Goal: Task Accomplishment & Management: Use online tool/utility

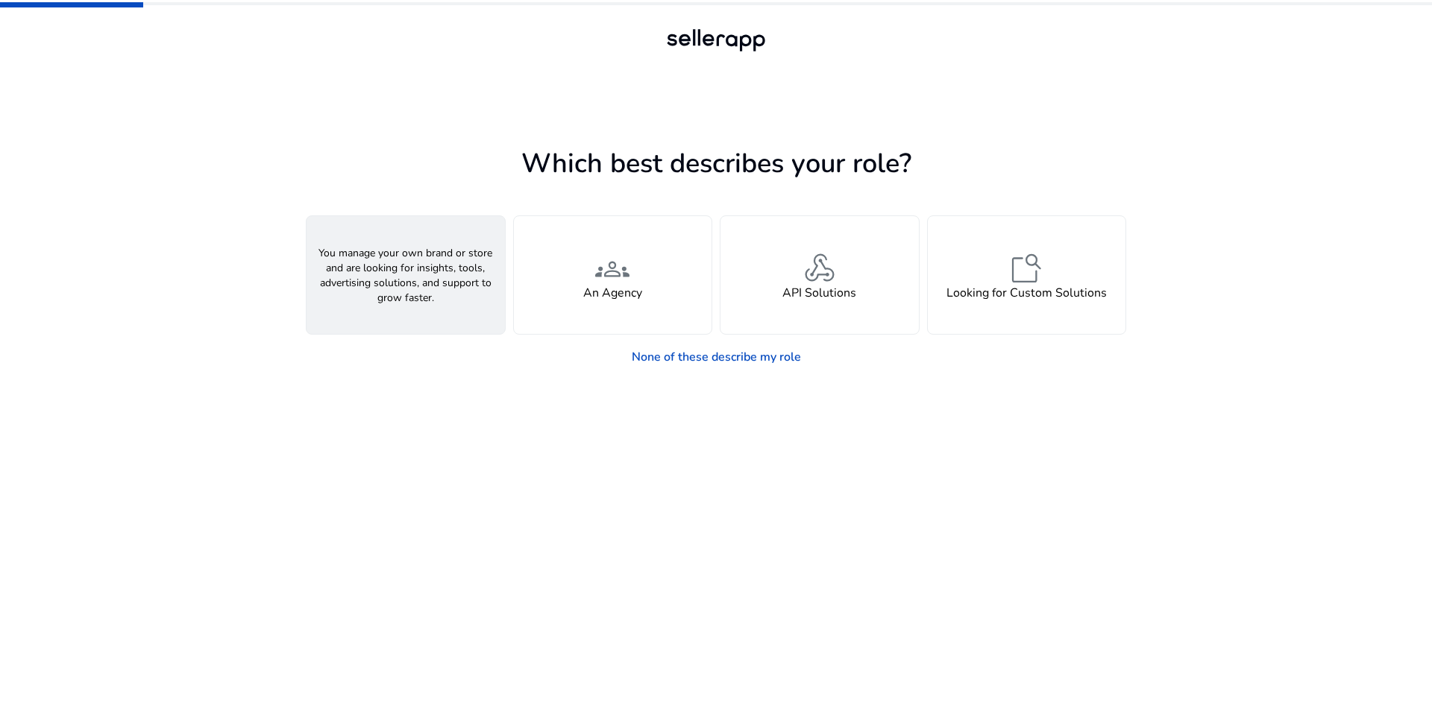
click at [432, 278] on div "person A Seller" at bounding box center [405, 275] width 198 height 118
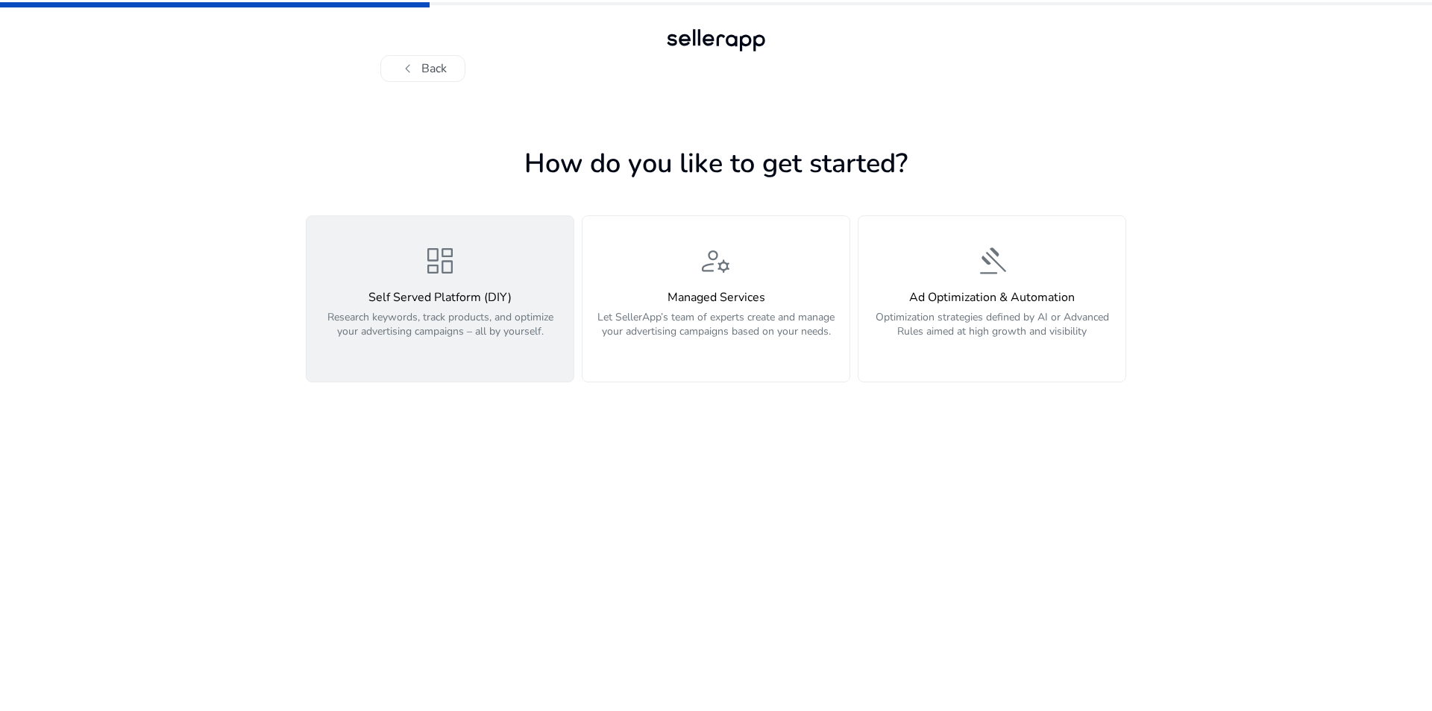
click at [471, 282] on div "dashboard Self Served Platform (DIY) Research keywords, track products, and opt…" at bounding box center [439, 299] width 249 height 112
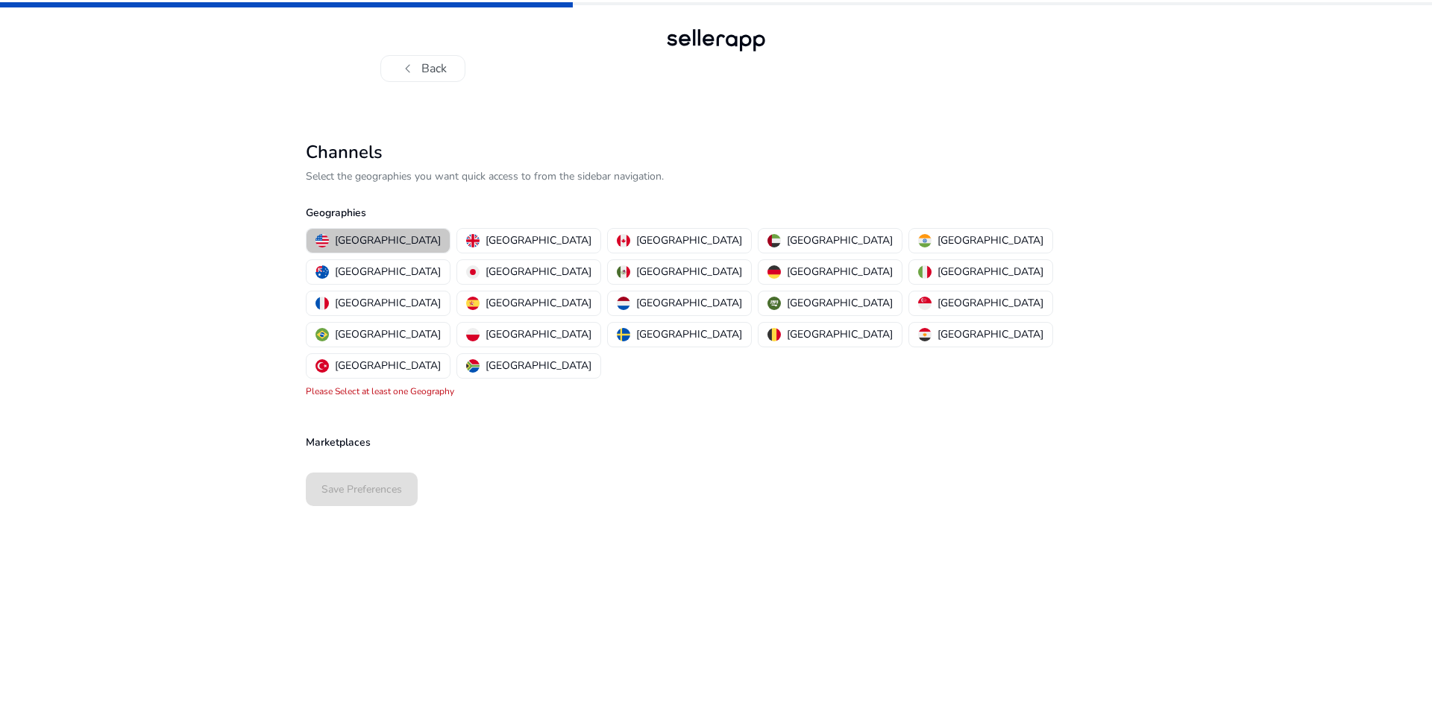
click at [385, 239] on p "[GEOGRAPHIC_DATA]" at bounding box center [388, 241] width 106 height 16
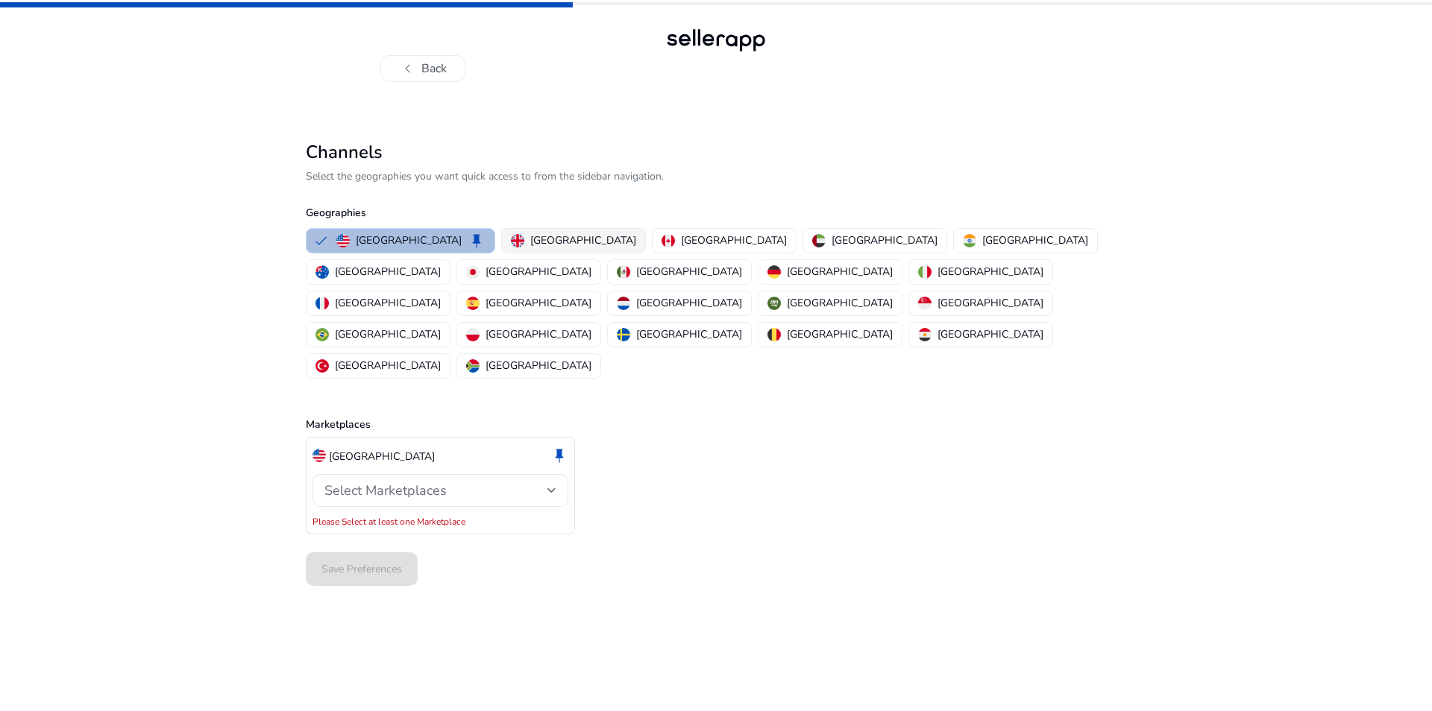
click at [530, 240] on p "[GEOGRAPHIC_DATA]" at bounding box center [583, 241] width 106 height 16
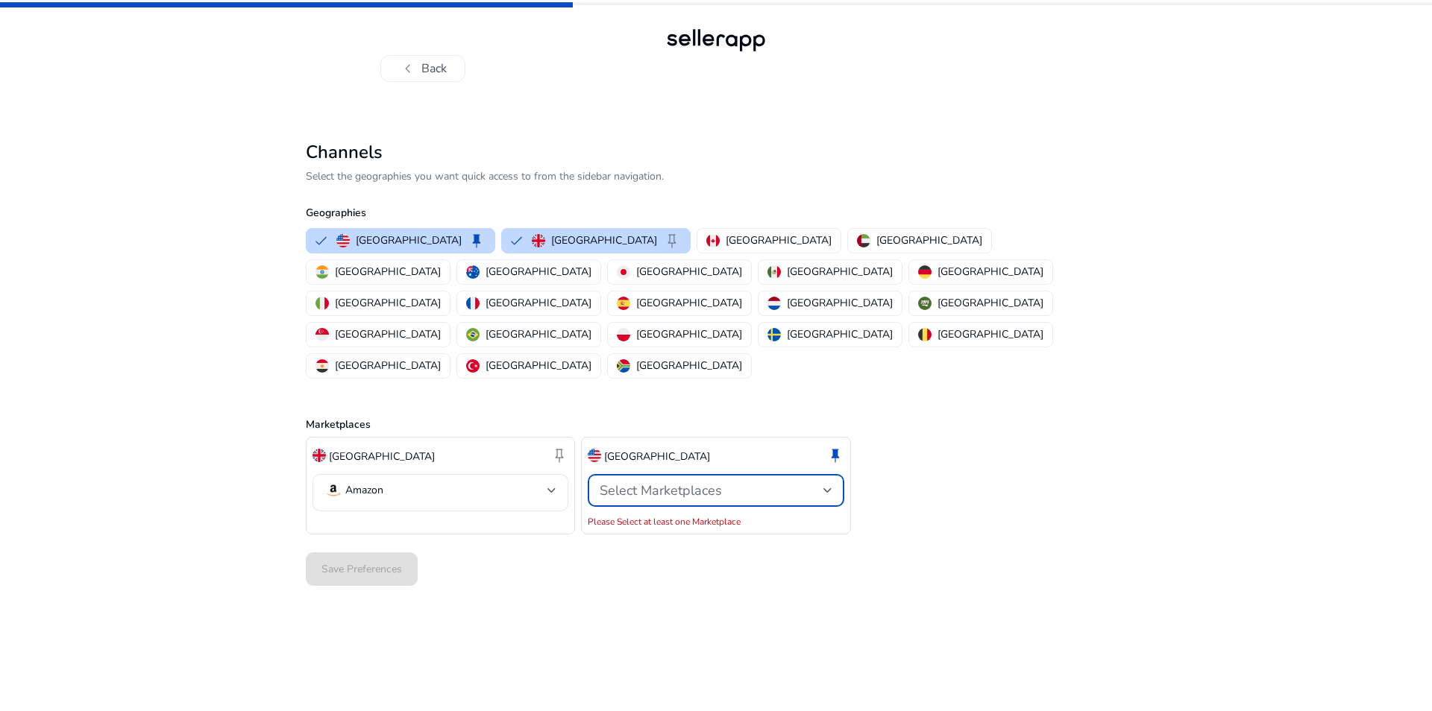
click at [687, 482] on span "Select Marketplaces" at bounding box center [660, 491] width 122 height 18
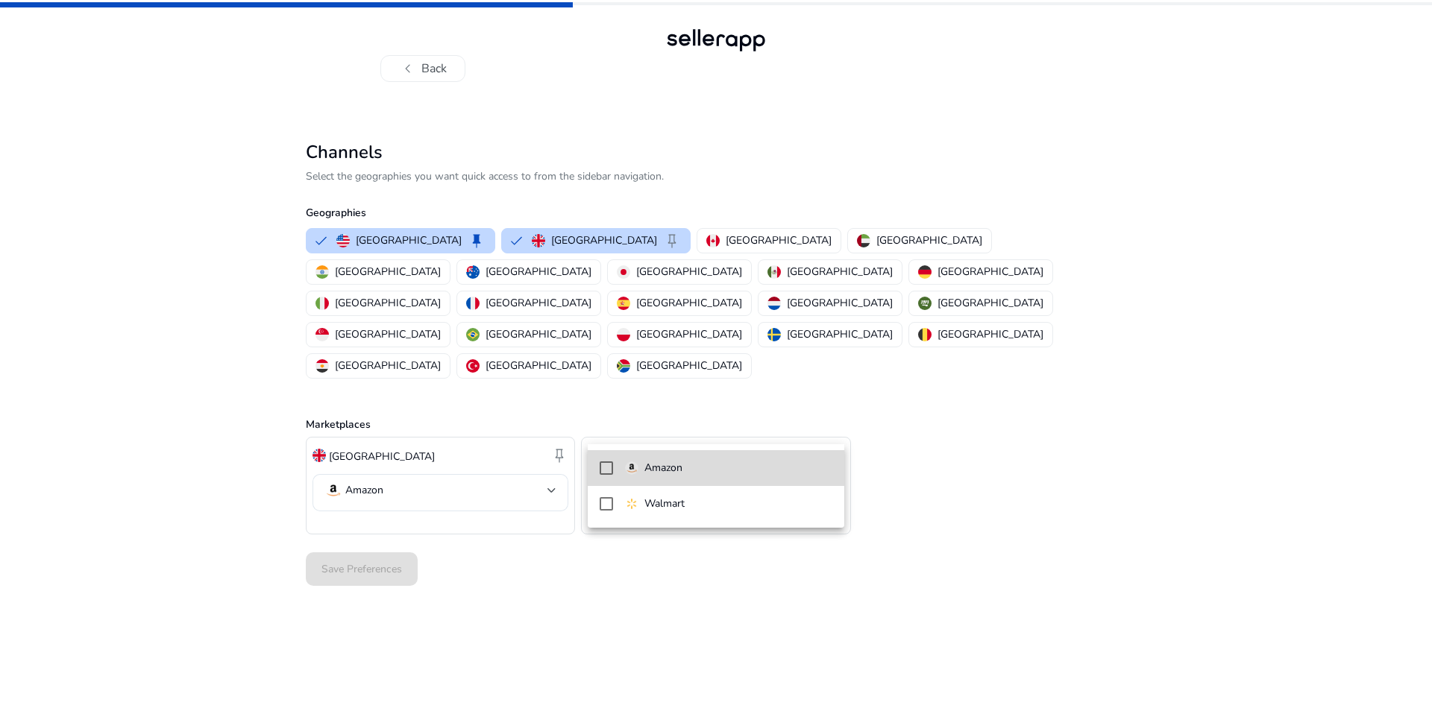
click at [687, 471] on span "Amazon" at bounding box center [728, 468] width 207 height 16
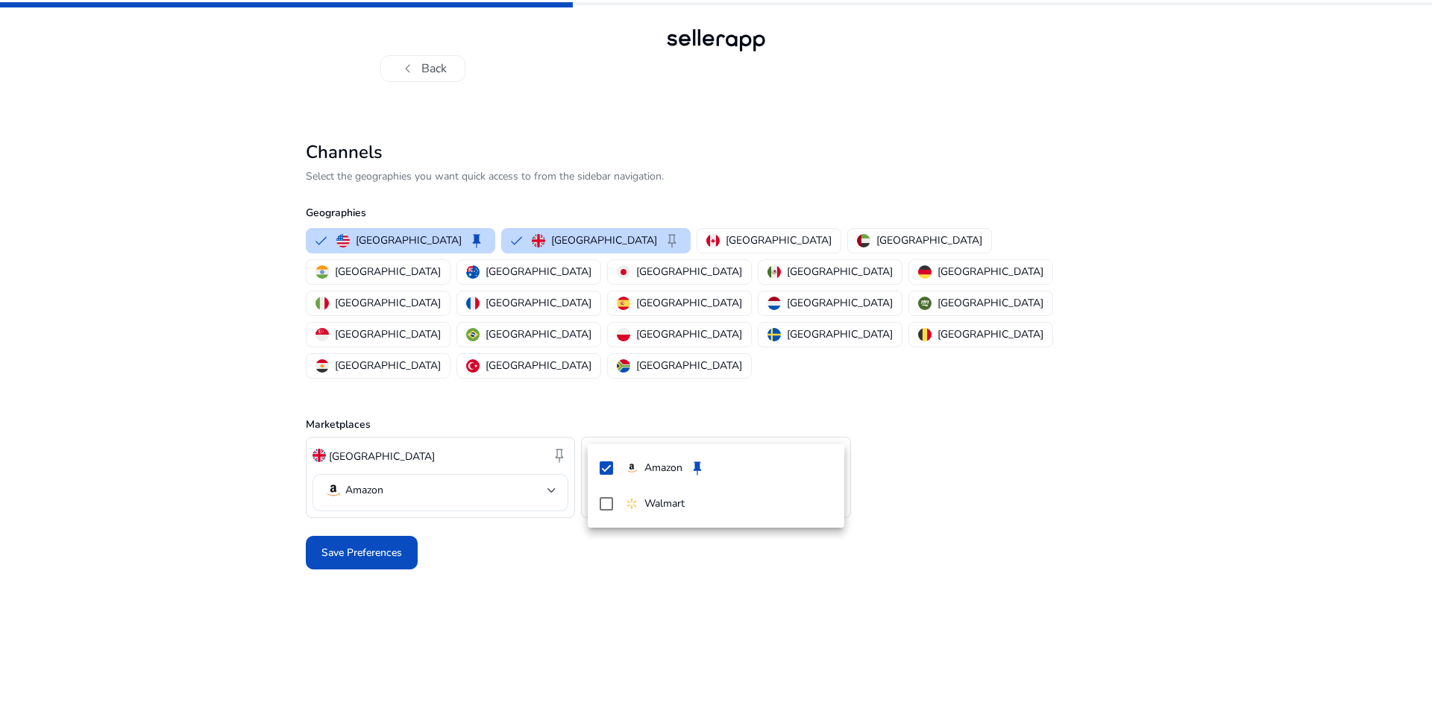
click at [466, 583] on div at bounding box center [716, 355] width 1432 height 711
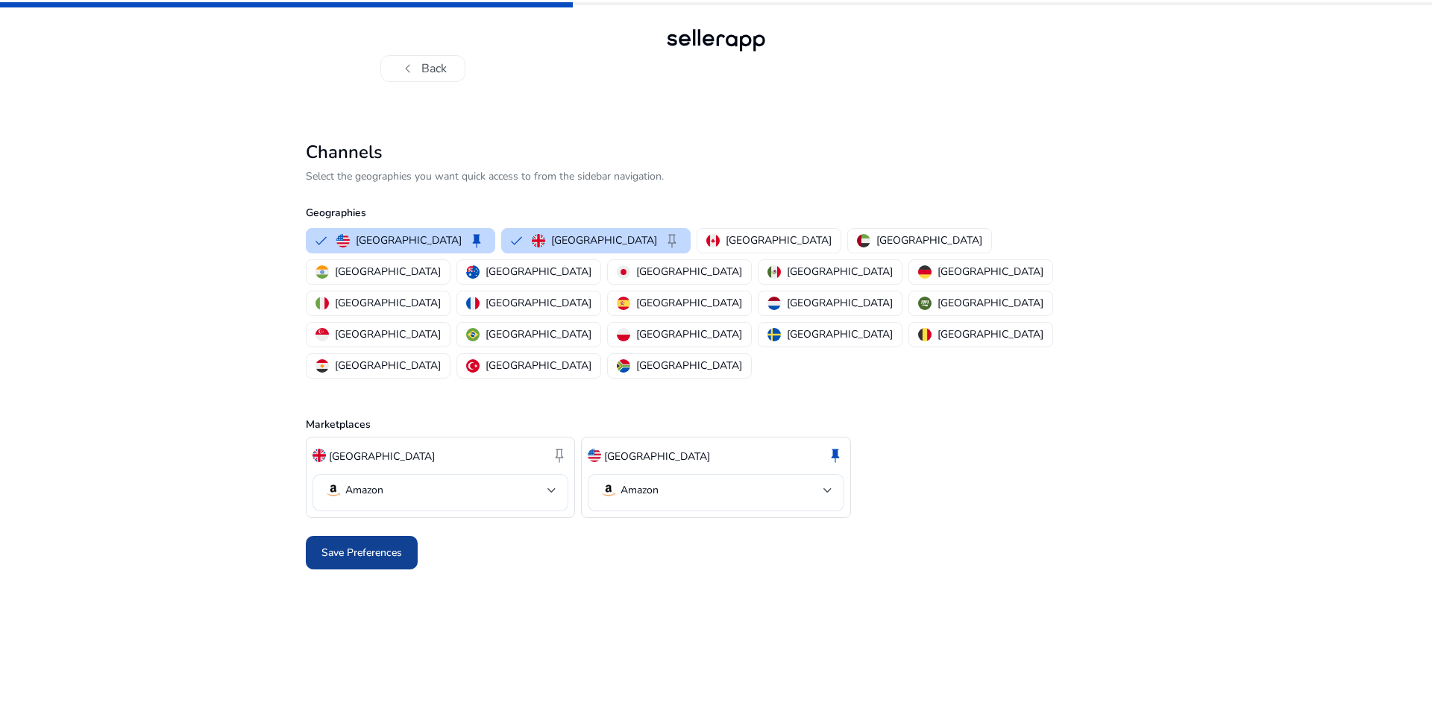
click at [385, 545] on span "Save Preferences" at bounding box center [361, 553] width 81 height 16
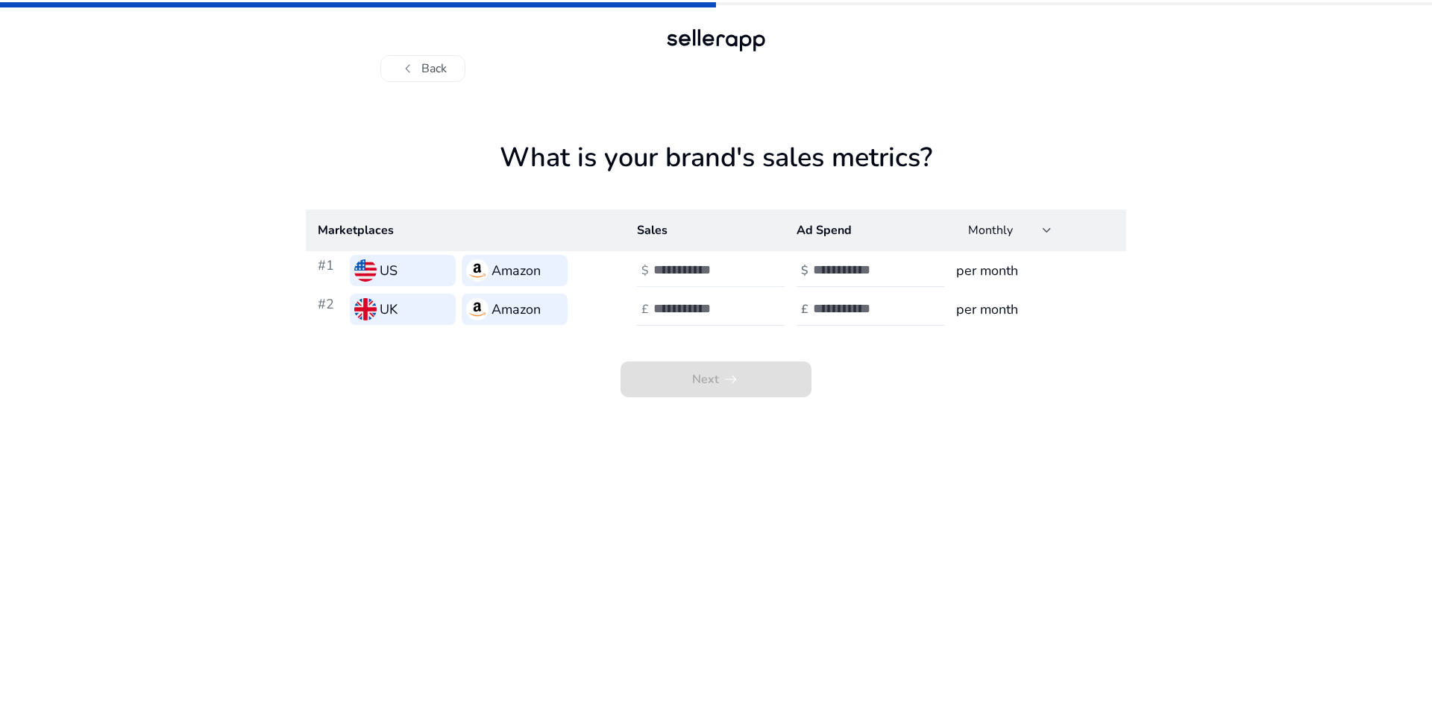
type input "*"
click at [745, 269] on input "*" at bounding box center [703, 270] width 101 height 16
type input "*"
click at [751, 306] on input "*" at bounding box center [703, 308] width 101 height 16
click at [909, 278] on input "number" at bounding box center [863, 270] width 101 height 16
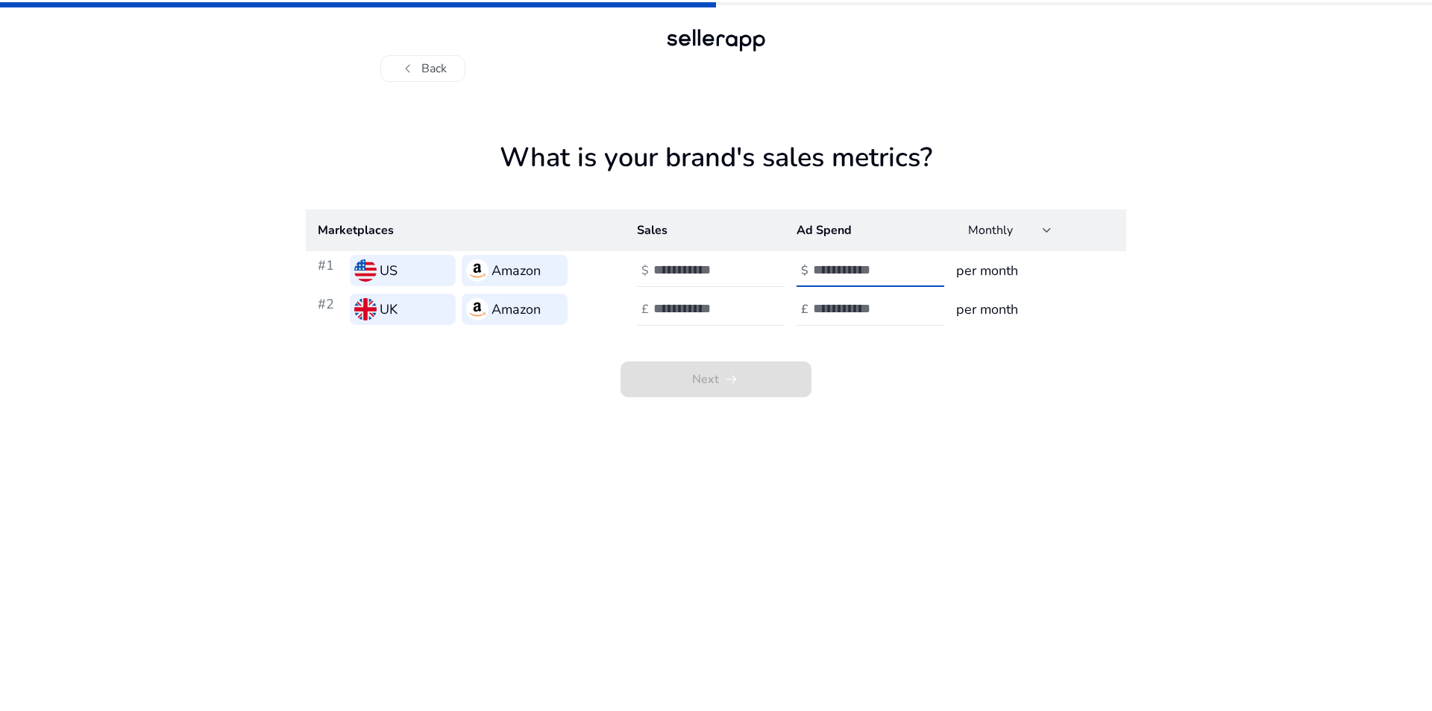
click at [907, 275] on input "**" at bounding box center [863, 270] width 101 height 16
click at [904, 266] on input "**" at bounding box center [863, 270] width 101 height 16
type input "*"
click at [904, 266] on input "*" at bounding box center [863, 270] width 101 height 16
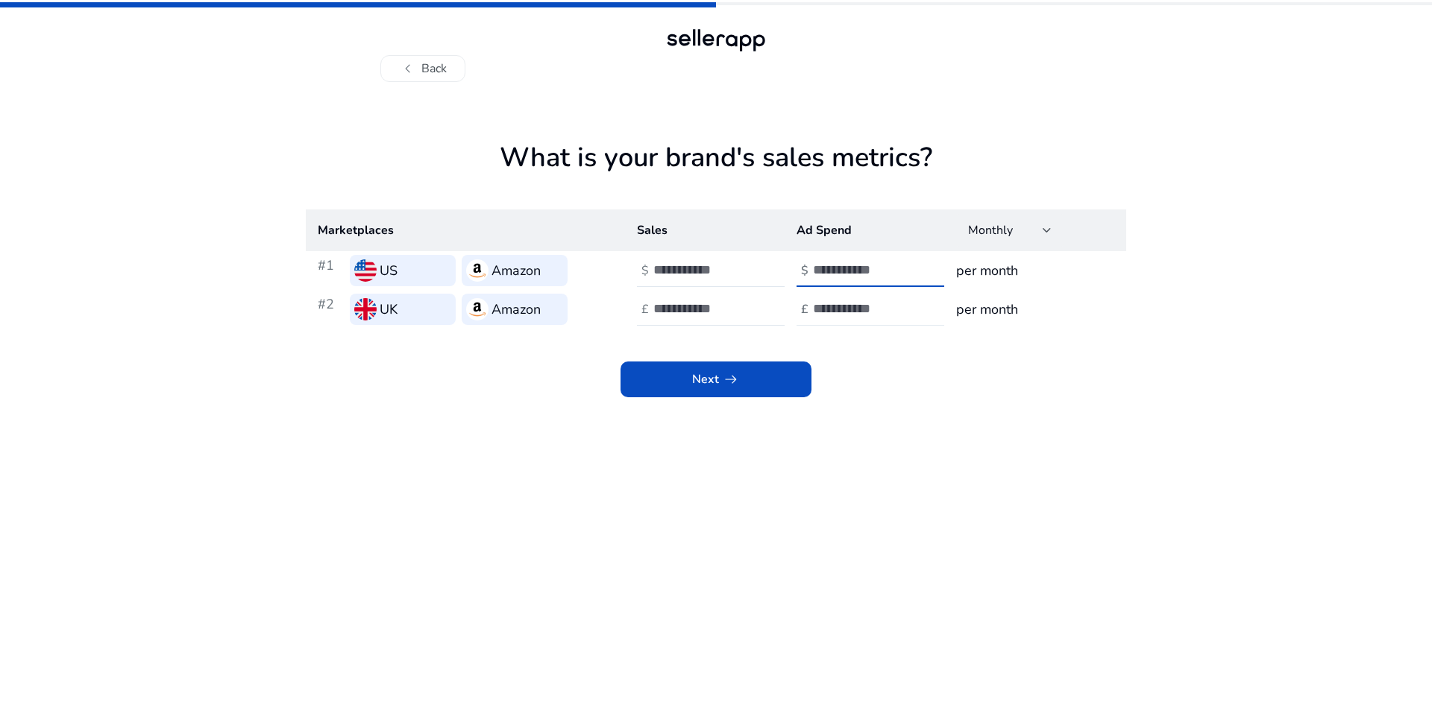
click at [907, 315] on input "**" at bounding box center [863, 308] width 101 height 16
type input "*"
click at [904, 306] on input "*" at bounding box center [863, 308] width 101 height 16
type input "*"
click at [749, 314] on input "*" at bounding box center [703, 308] width 101 height 16
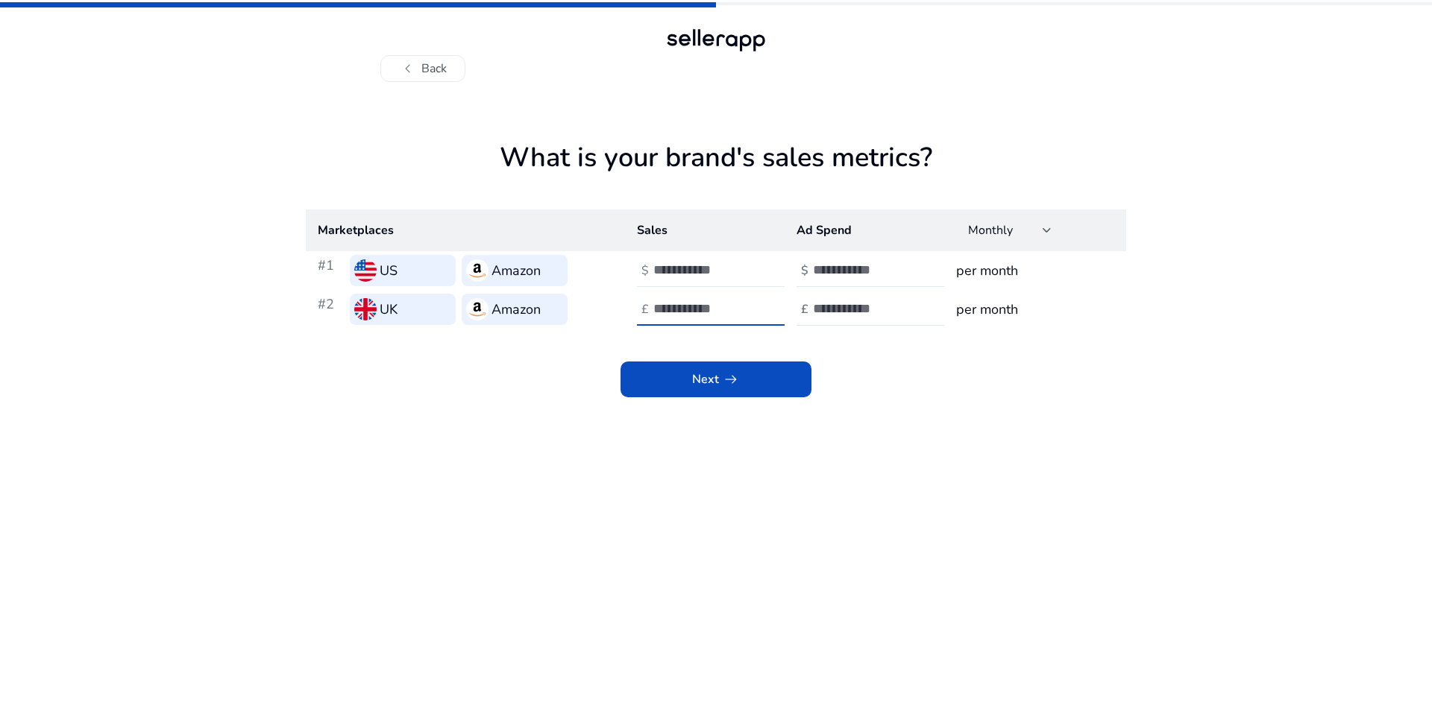
type input "*"
click at [745, 274] on input "*" at bounding box center [703, 270] width 101 height 16
click at [1054, 229] on div "Monthly" at bounding box center [1009, 230] width 107 height 33
click at [1054, 229] on div at bounding box center [716, 355] width 1432 height 711
click at [703, 383] on span "Next arrow_right_alt" at bounding box center [716, 380] width 48 height 18
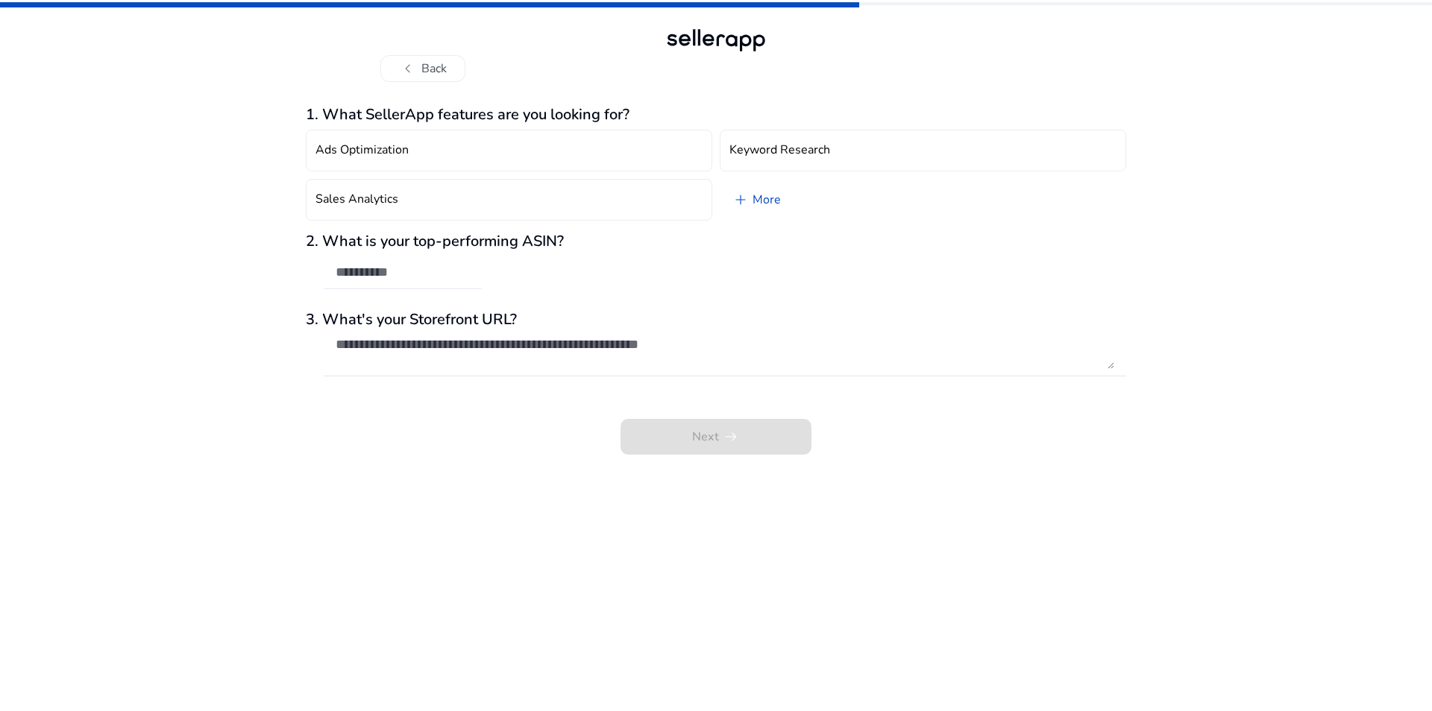
click at [410, 261] on div at bounding box center [403, 272] width 134 height 33
click at [445, 153] on button "Ads Optimization" at bounding box center [509, 151] width 406 height 42
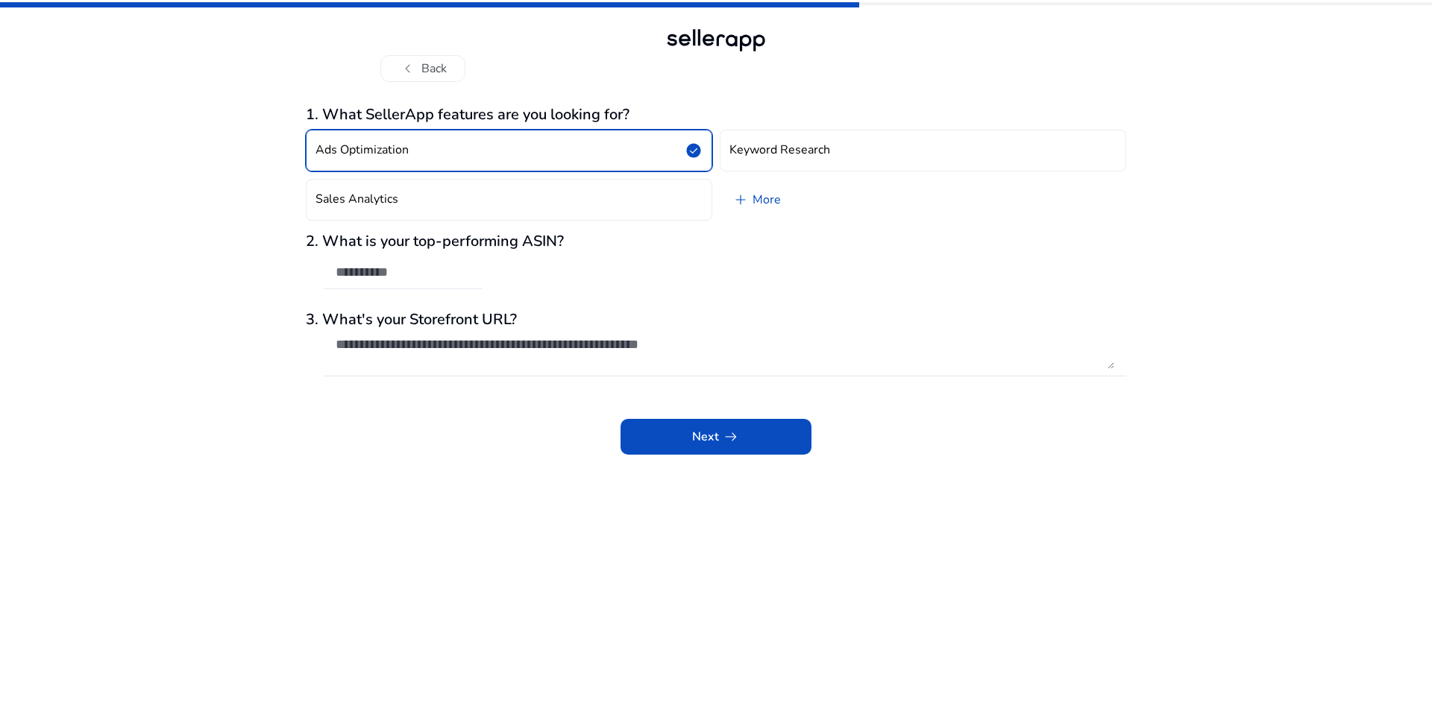
click at [445, 153] on button "Ads Optimization check_circle" at bounding box center [509, 151] width 406 height 42
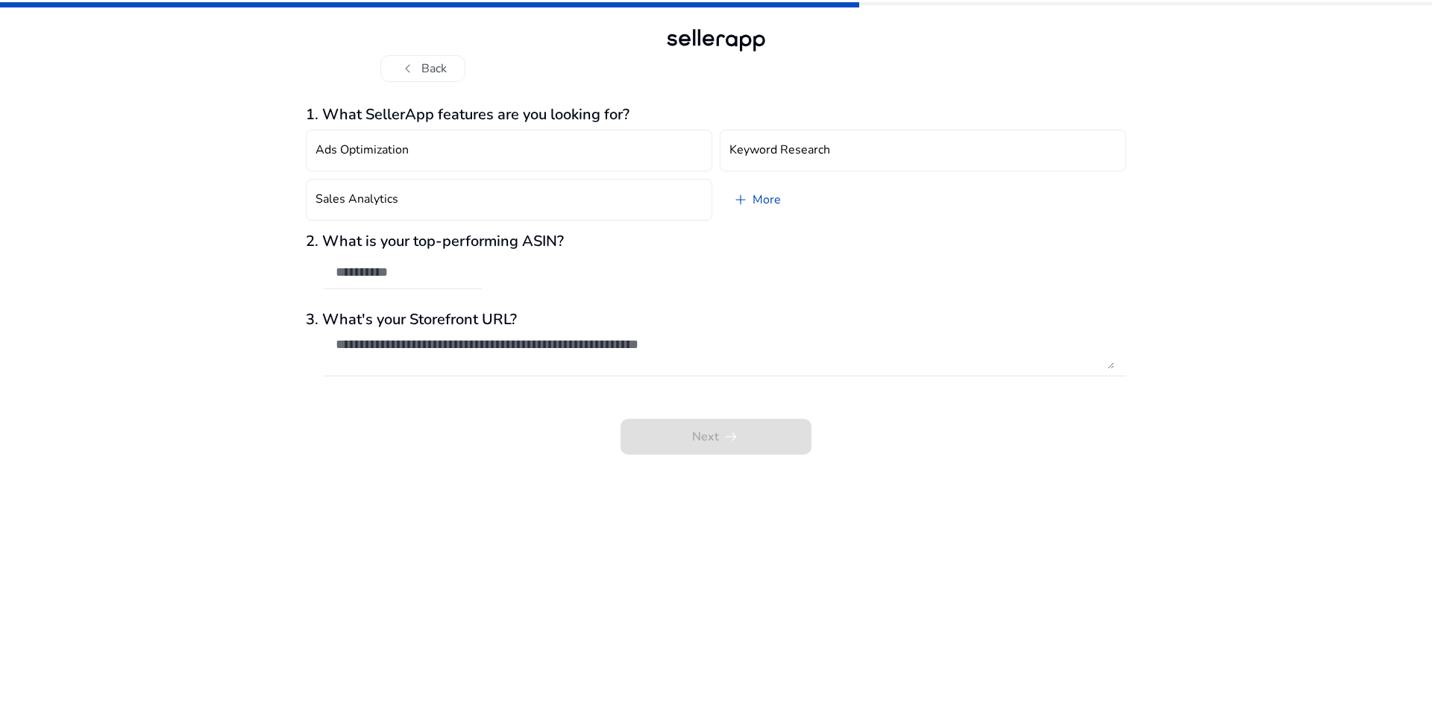
click at [700, 431] on div "Next arrow_right_alt" at bounding box center [716, 426] width 820 height 57
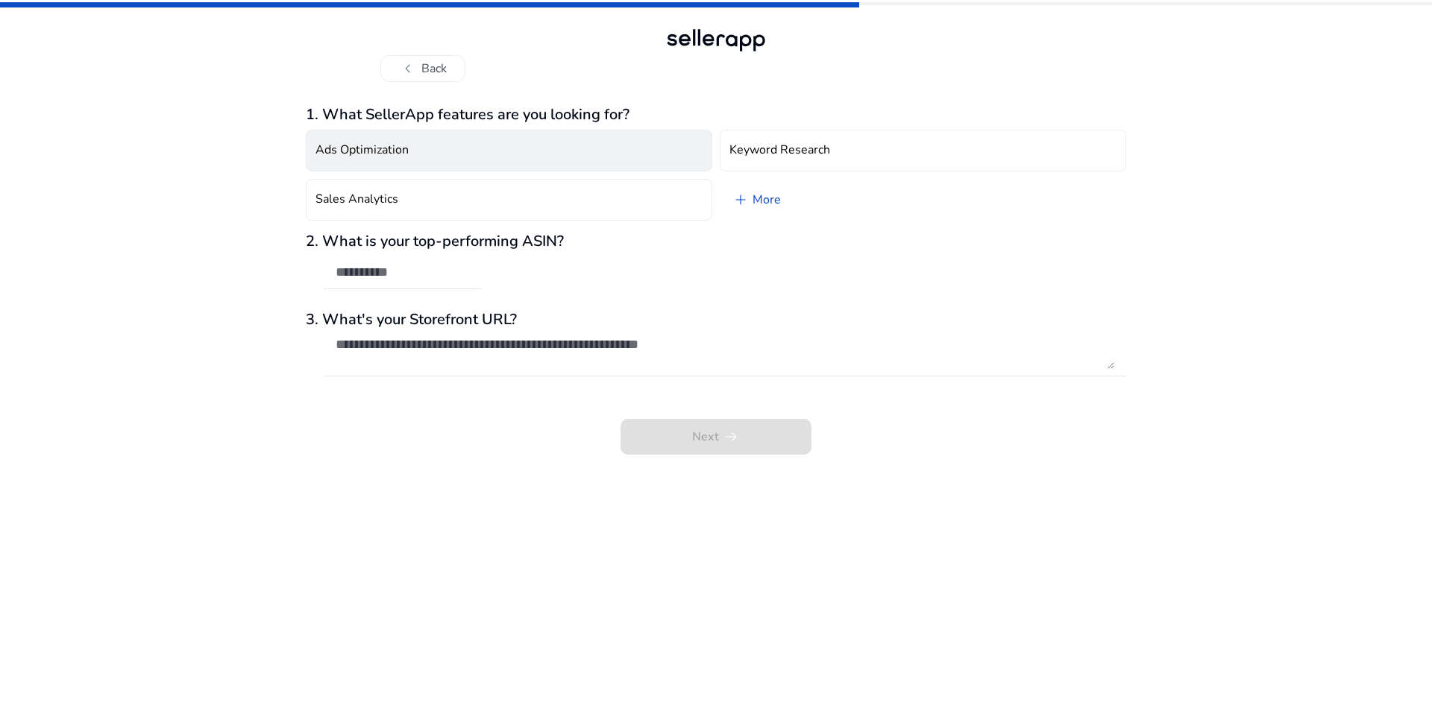
click at [574, 139] on button "Ads Optimization" at bounding box center [509, 151] width 406 height 42
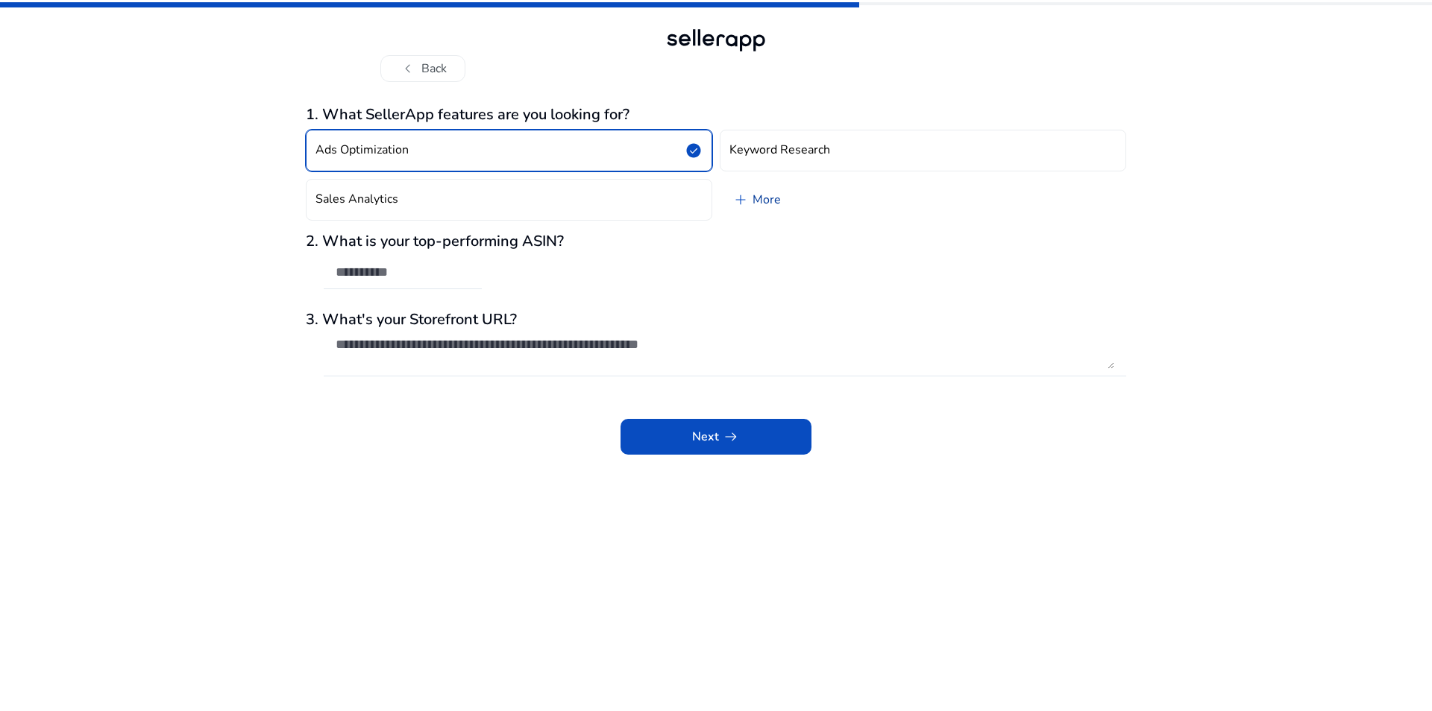
click at [753, 199] on link "add More" at bounding box center [755, 200] width 73 height 42
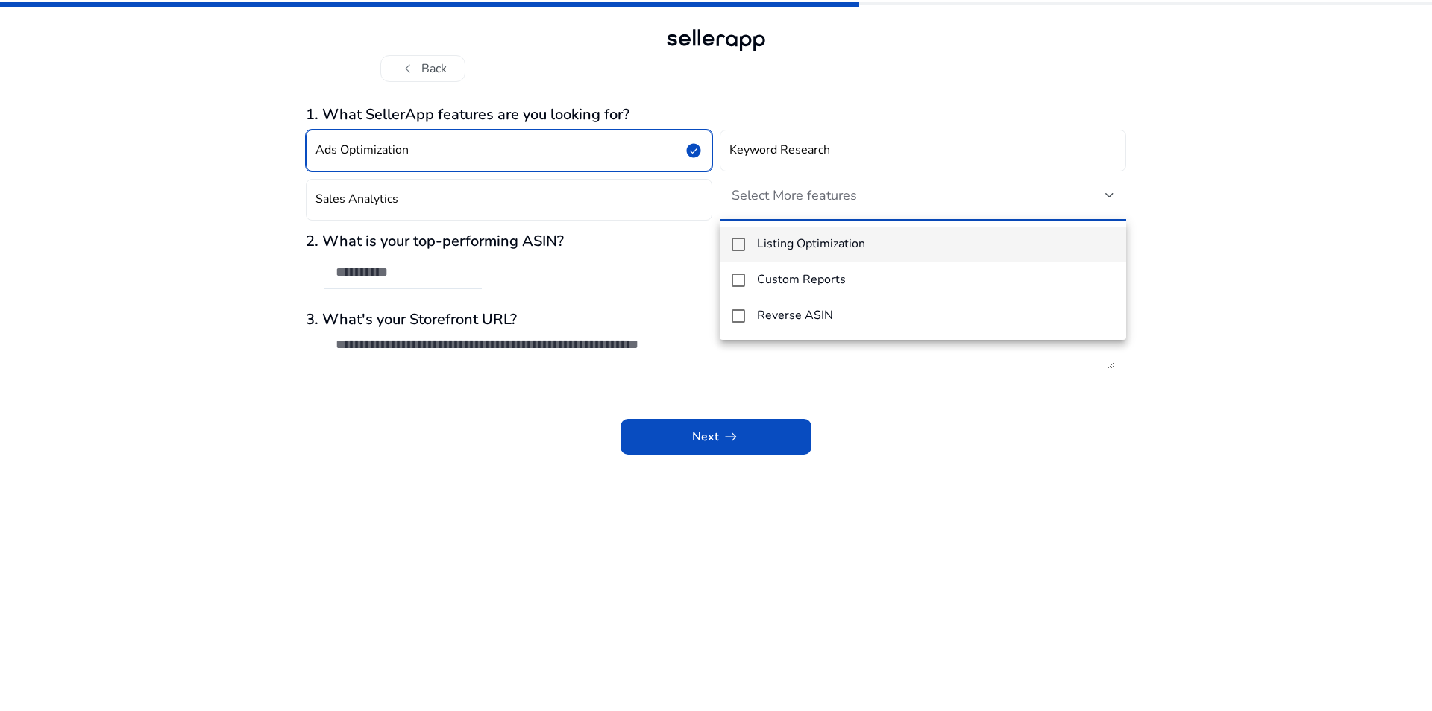
click at [753, 199] on div at bounding box center [716, 355] width 1432 height 711
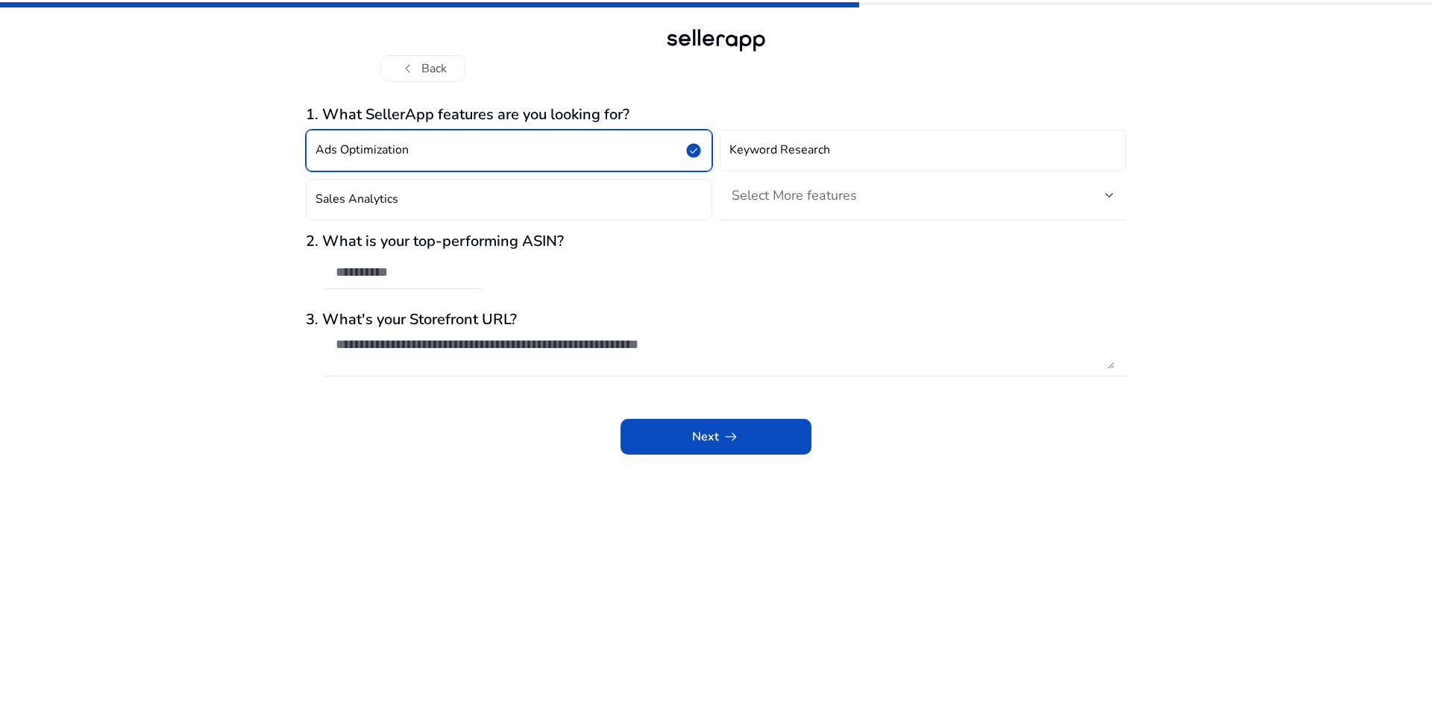
click at [745, 195] on span "Select More features" at bounding box center [793, 195] width 125 height 18
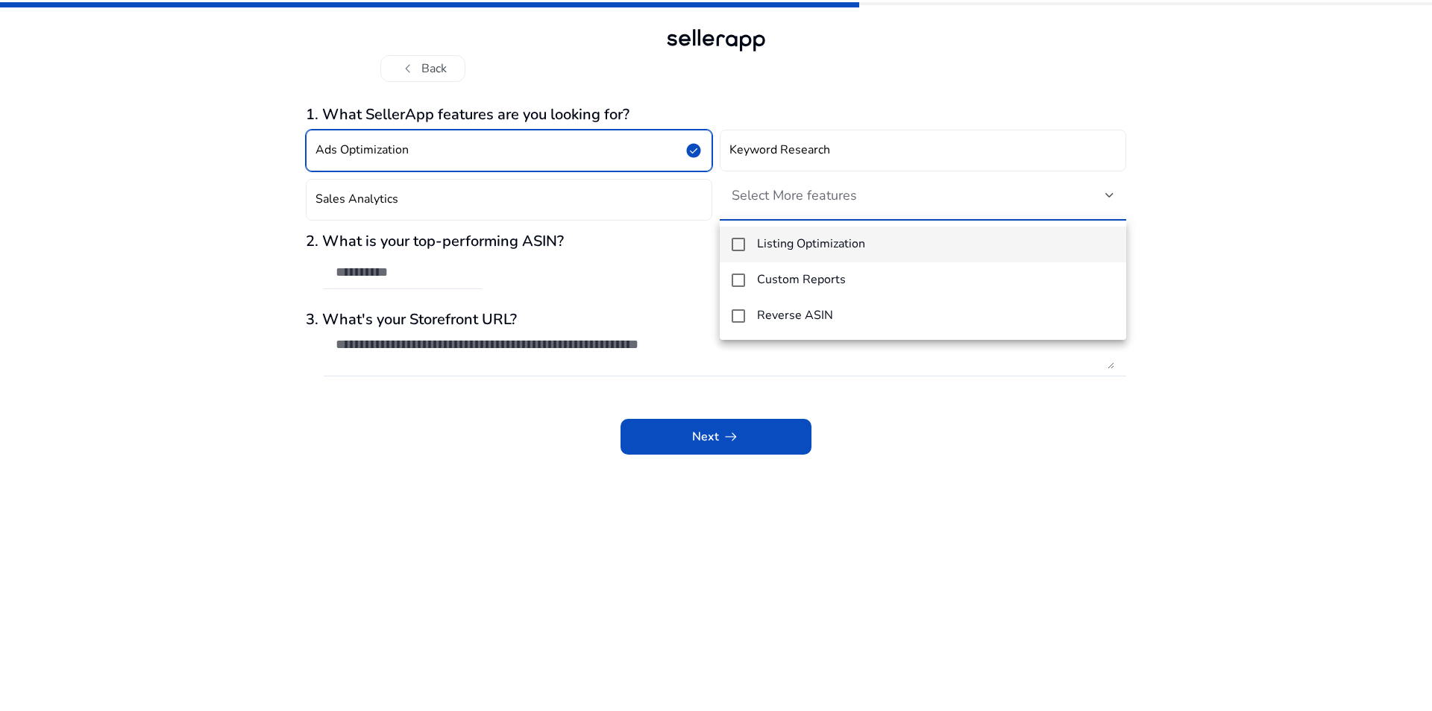
click at [777, 253] on mat-option "Listing Optimization" at bounding box center [922, 245] width 406 height 36
click at [623, 290] on div at bounding box center [716, 355] width 1432 height 711
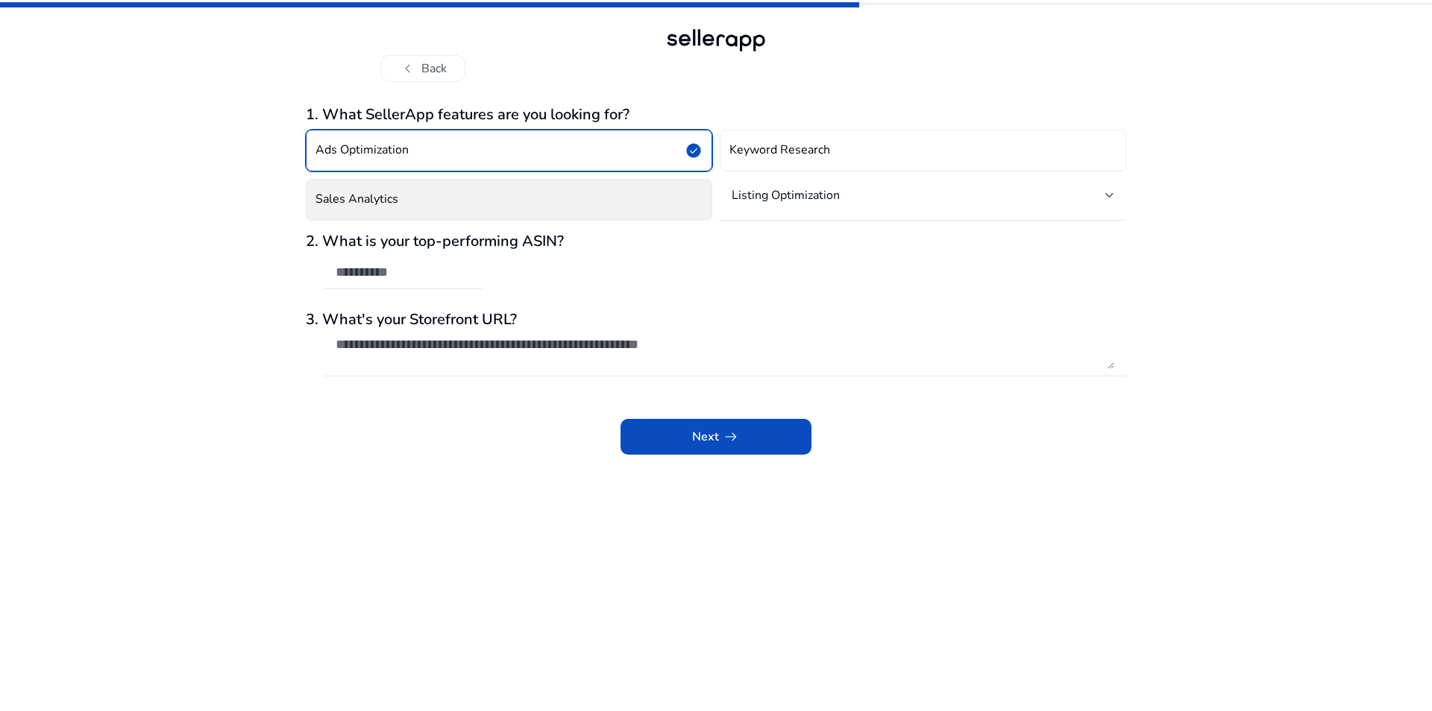
click at [588, 204] on button "Sales Analytics" at bounding box center [509, 200] width 406 height 42
click at [582, 148] on button "Ads Optimization check_circle" at bounding box center [509, 151] width 406 height 42
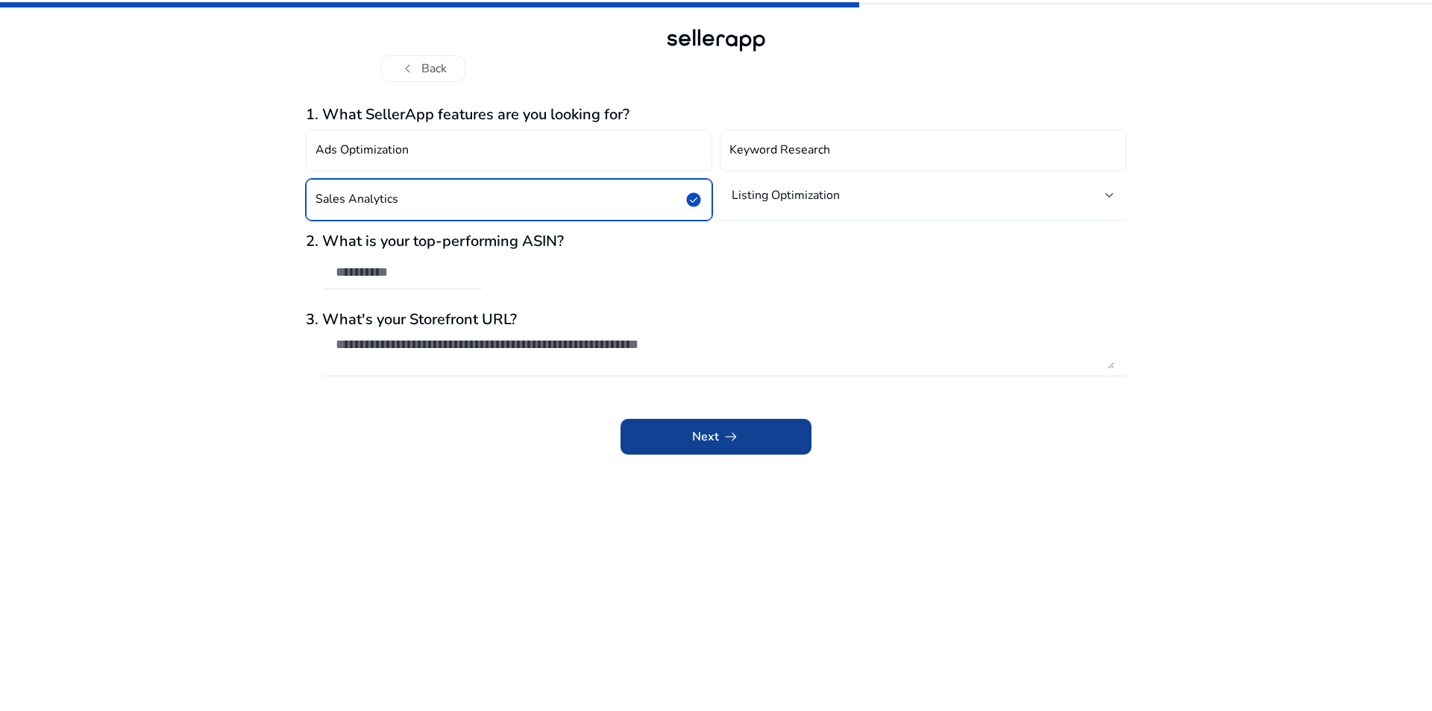
click at [734, 435] on span "arrow_right_alt" at bounding box center [731, 437] width 18 height 18
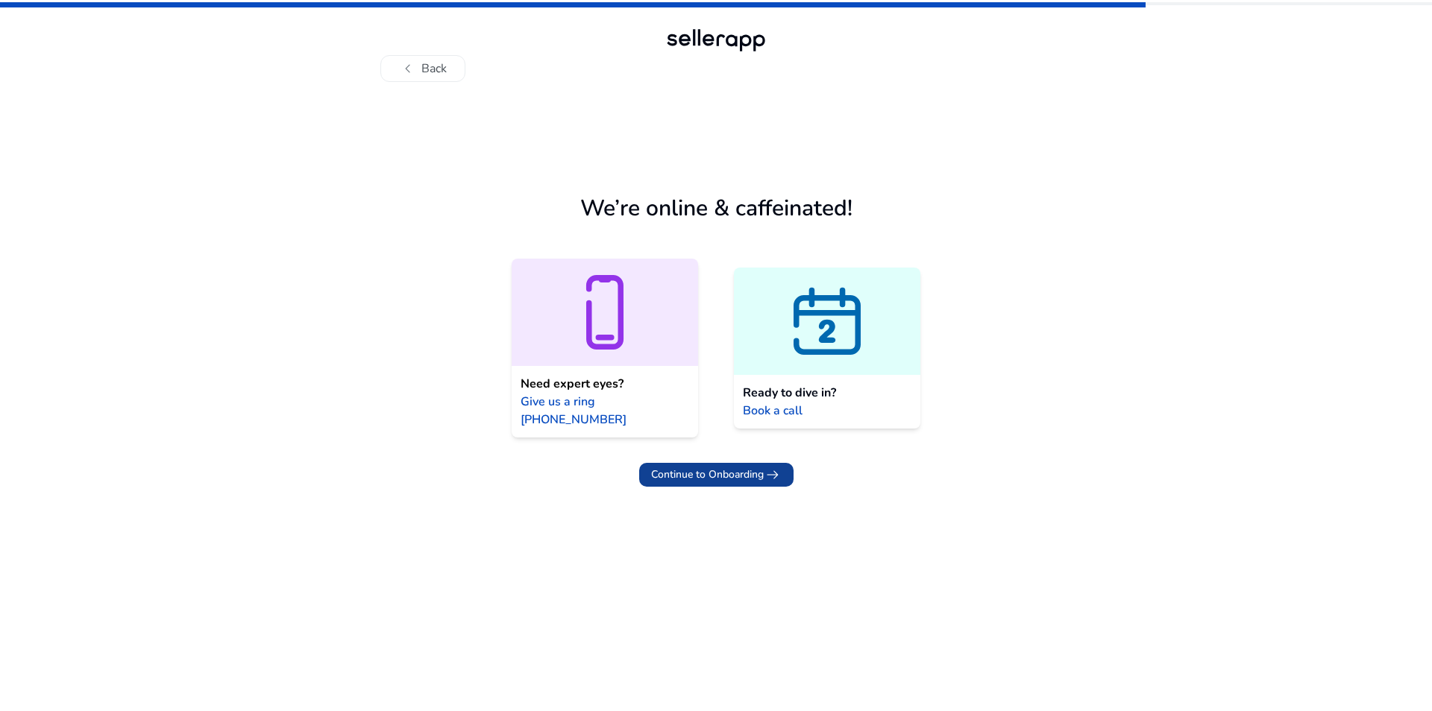
click at [717, 466] on span at bounding box center [716, 475] width 154 height 36
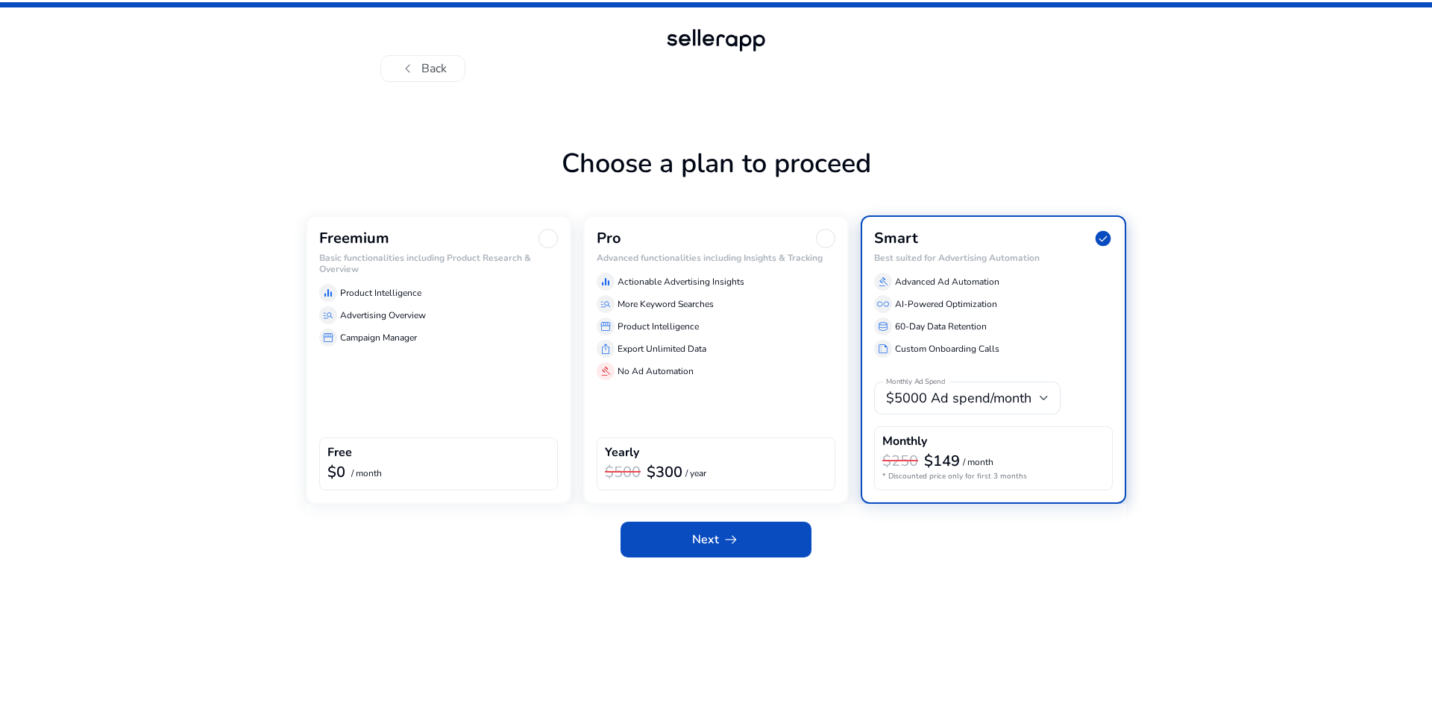
click at [472, 362] on div "Freemium Basic functionalities including Product Research & Overview equalizer …" at bounding box center [438, 359] width 265 height 289
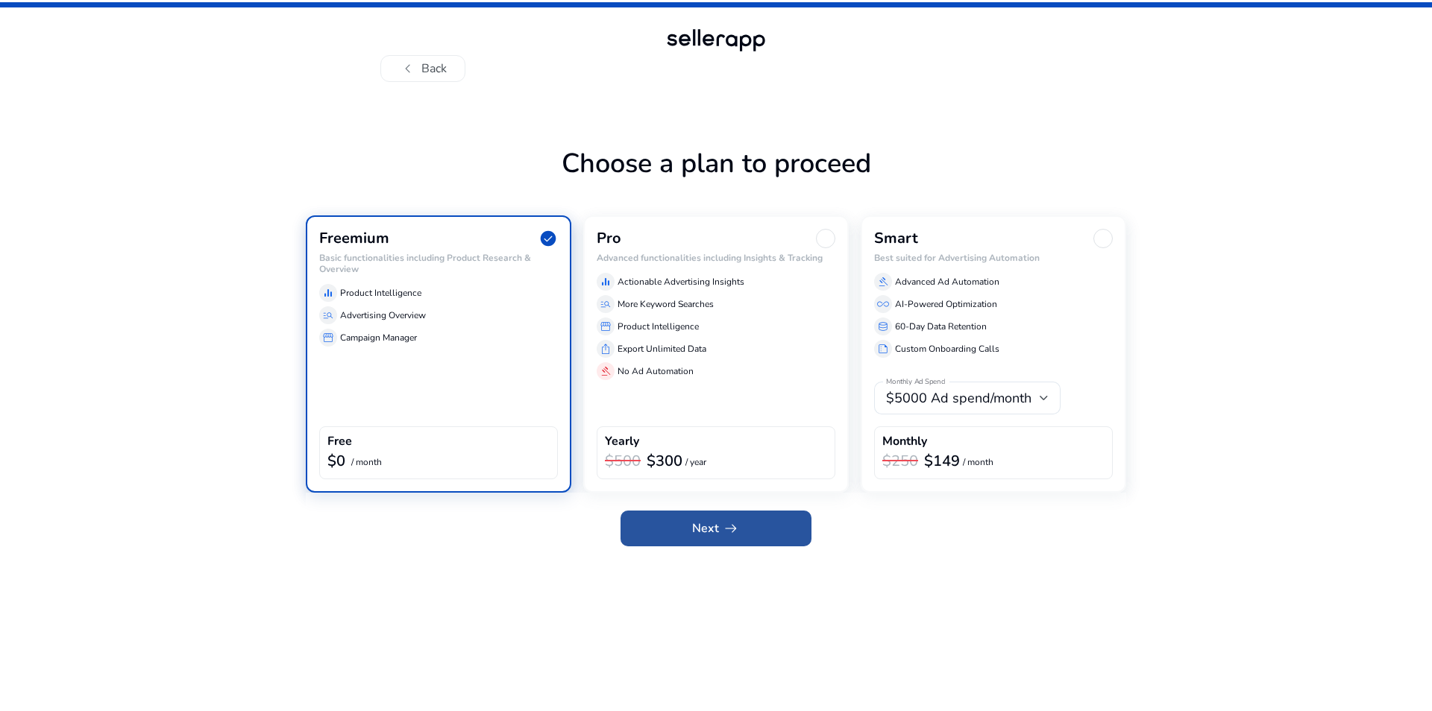
click at [718, 524] on span "Next arrow_right_alt" at bounding box center [716, 529] width 48 height 18
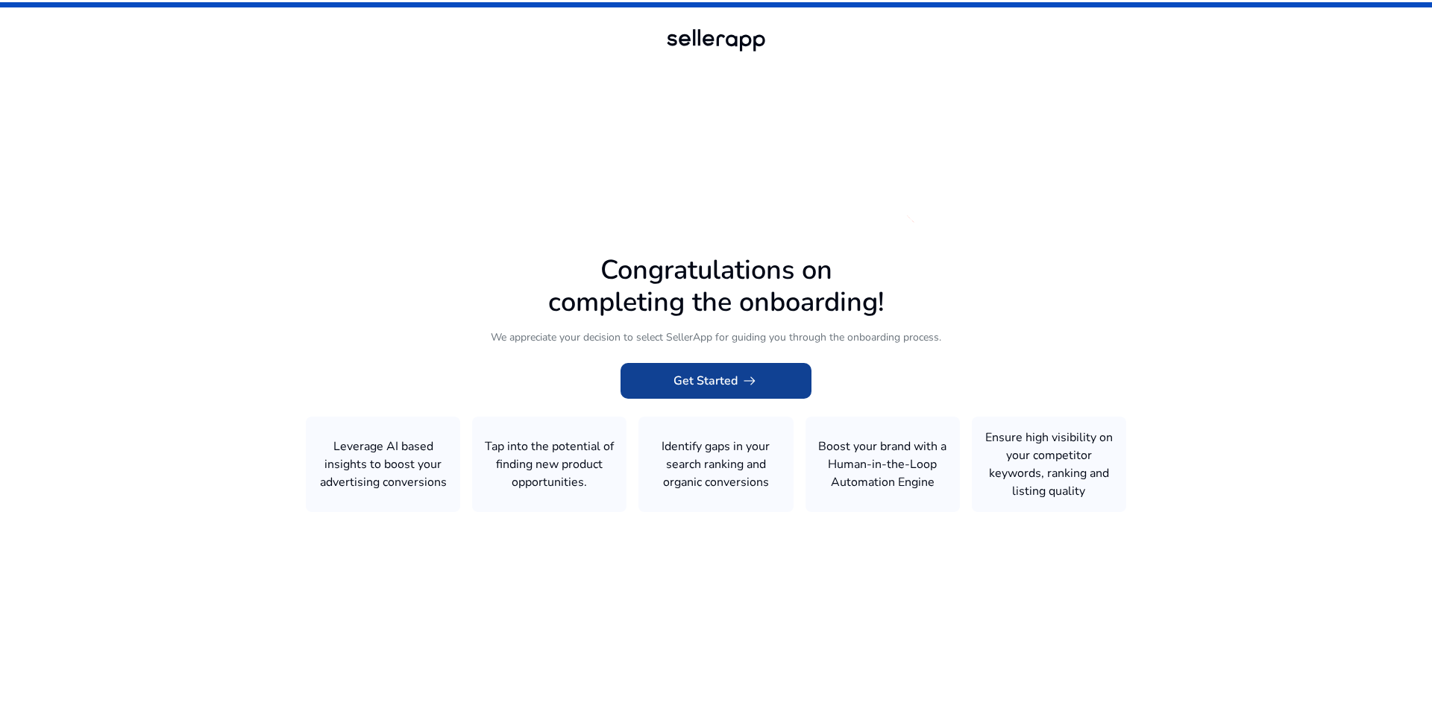
click at [702, 380] on span "Get Started arrow_right_alt" at bounding box center [715, 381] width 85 height 18
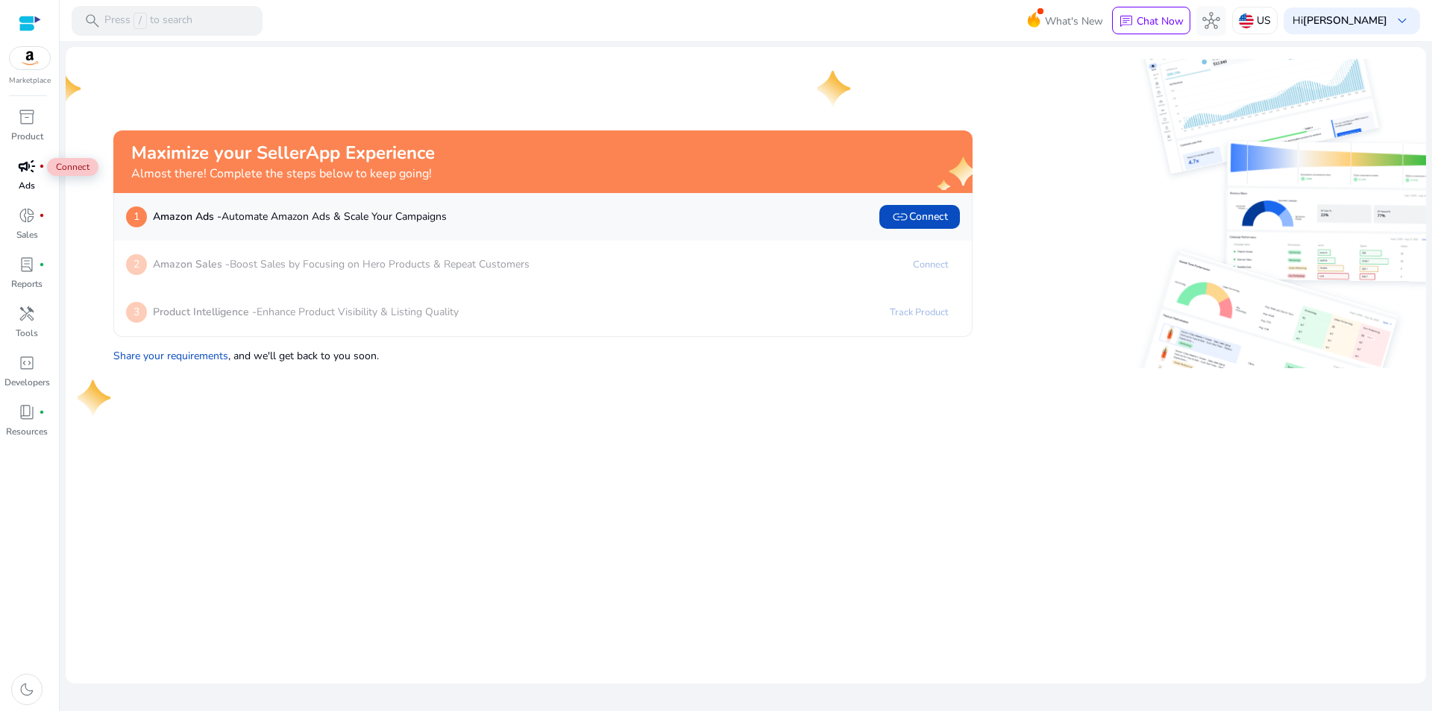
click at [20, 170] on span "campaign" at bounding box center [27, 166] width 18 height 18
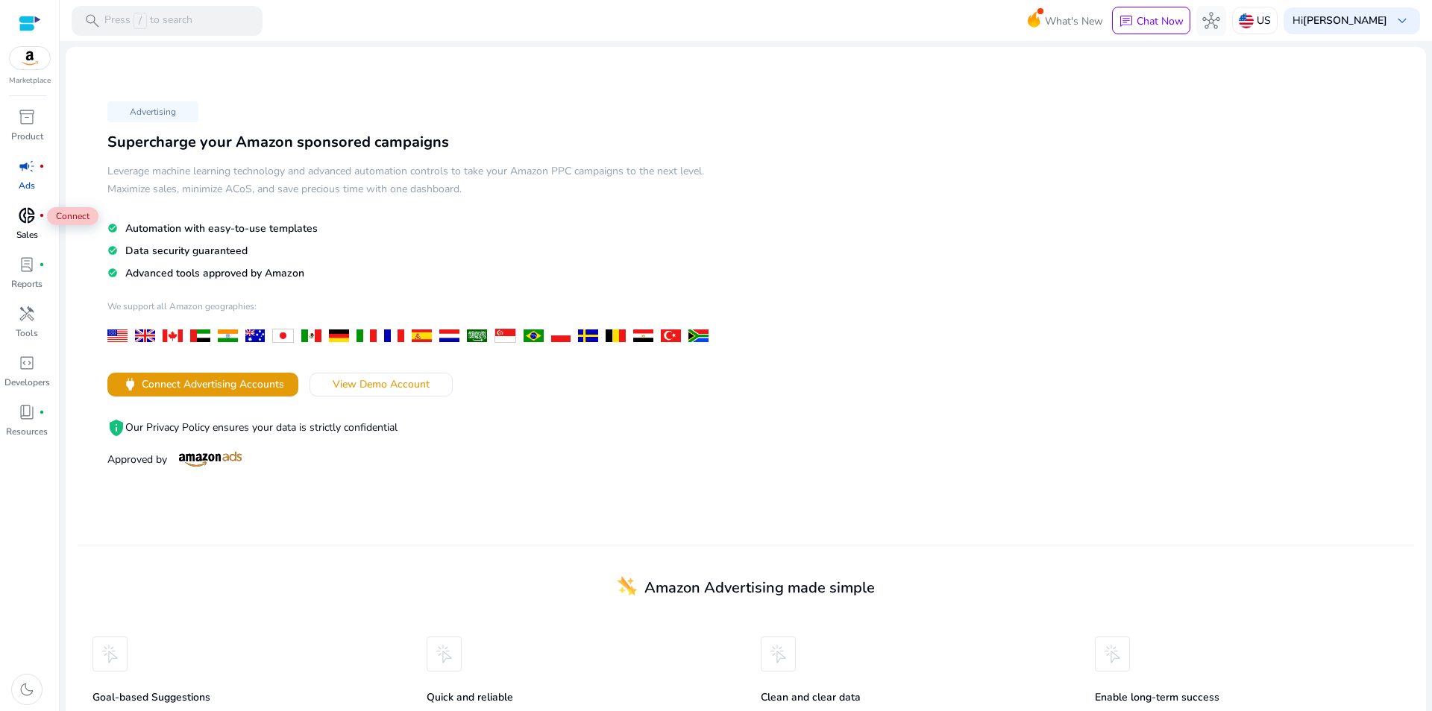
click at [28, 221] on span "donut_small" at bounding box center [27, 216] width 18 height 18
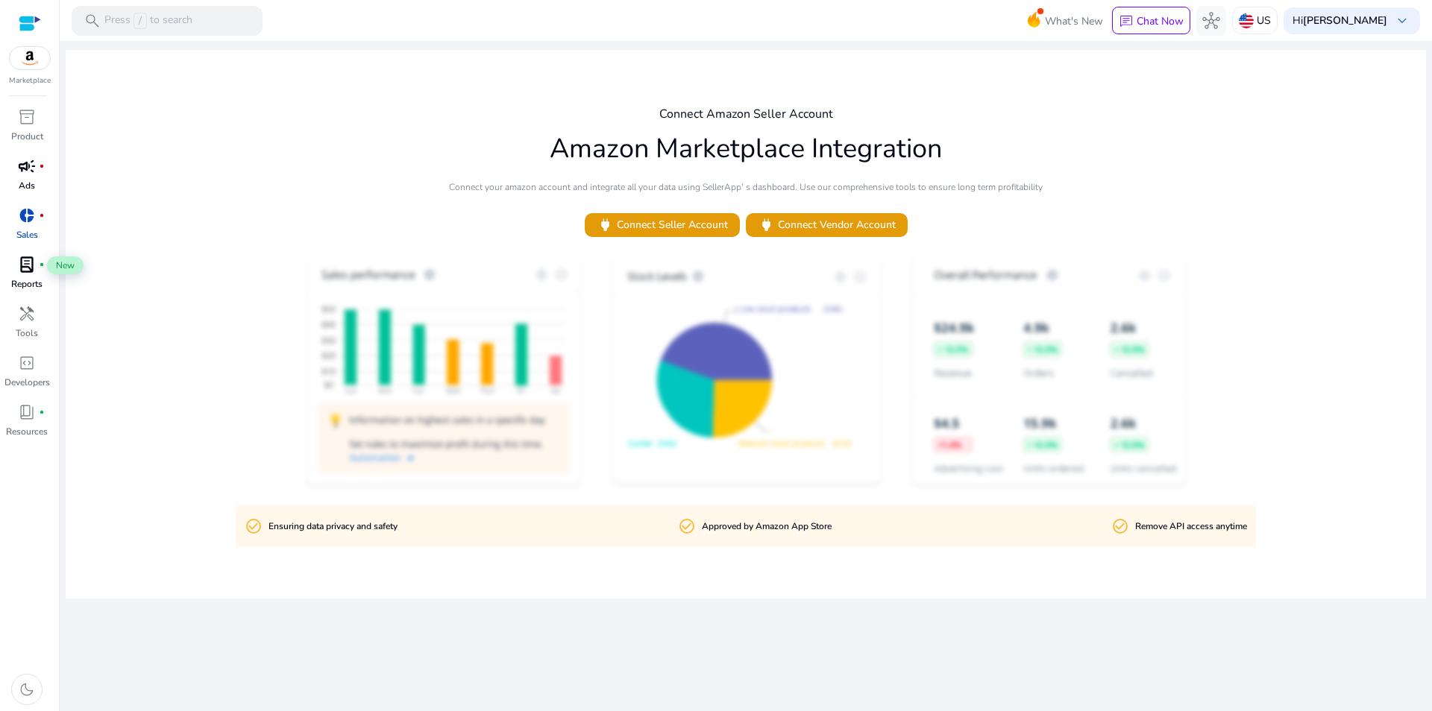
click at [28, 269] on span "lab_profile" at bounding box center [27, 265] width 18 height 18
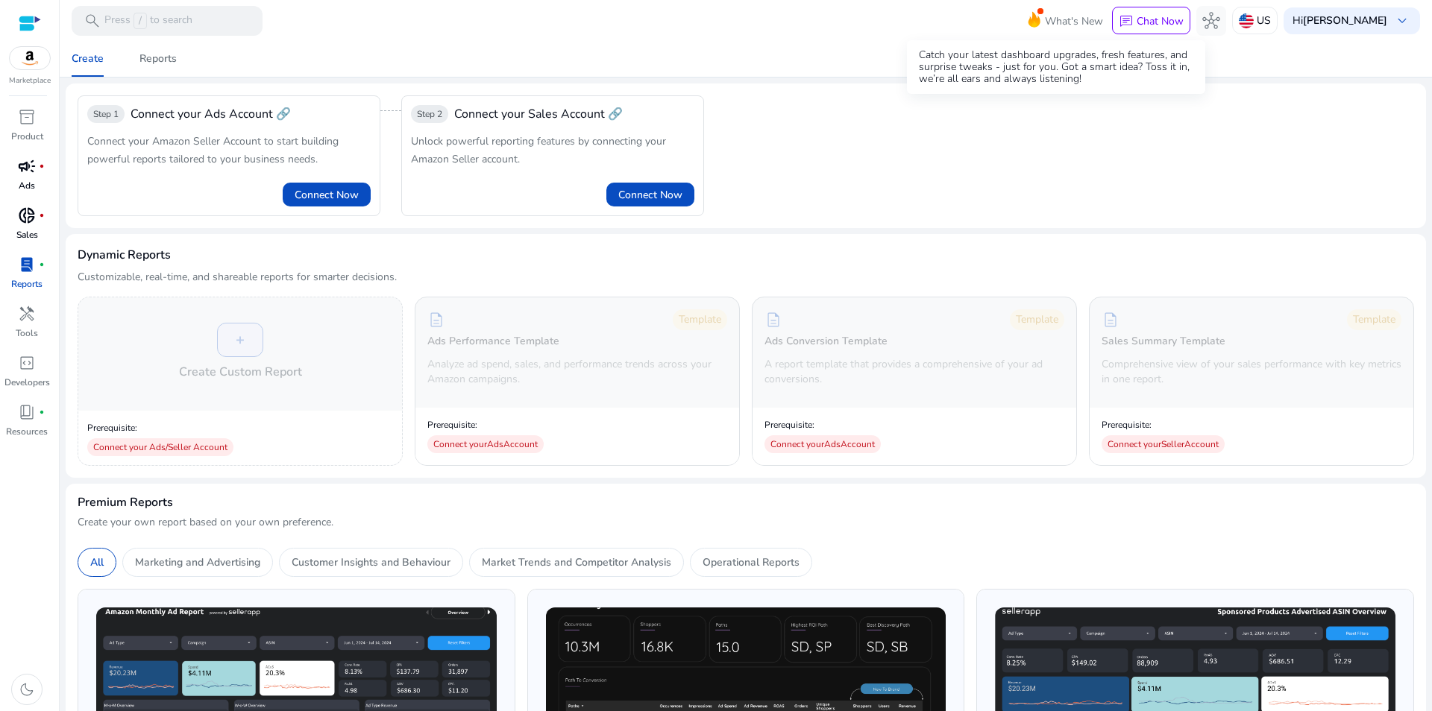
click at [1045, 18] on span "What's New" at bounding box center [1074, 21] width 58 height 26
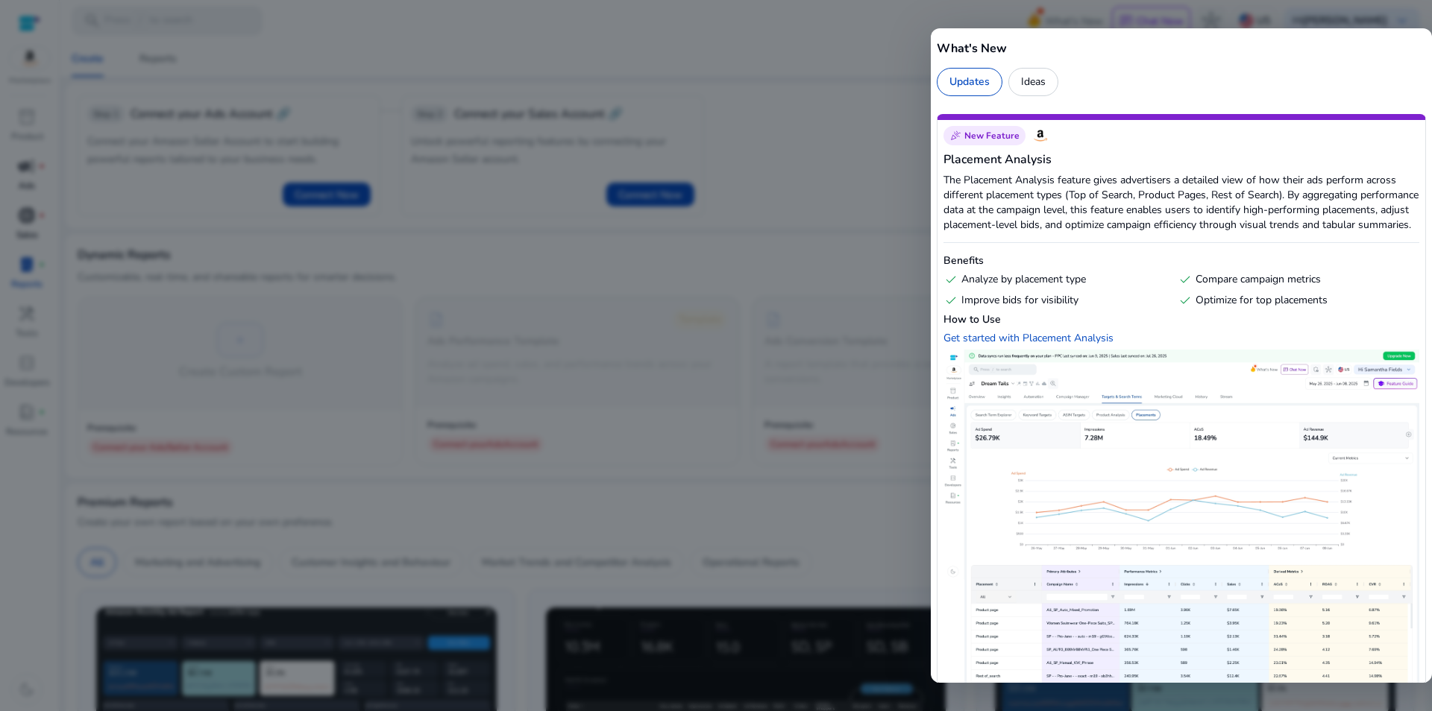
click at [859, 16] on div at bounding box center [716, 355] width 1432 height 711
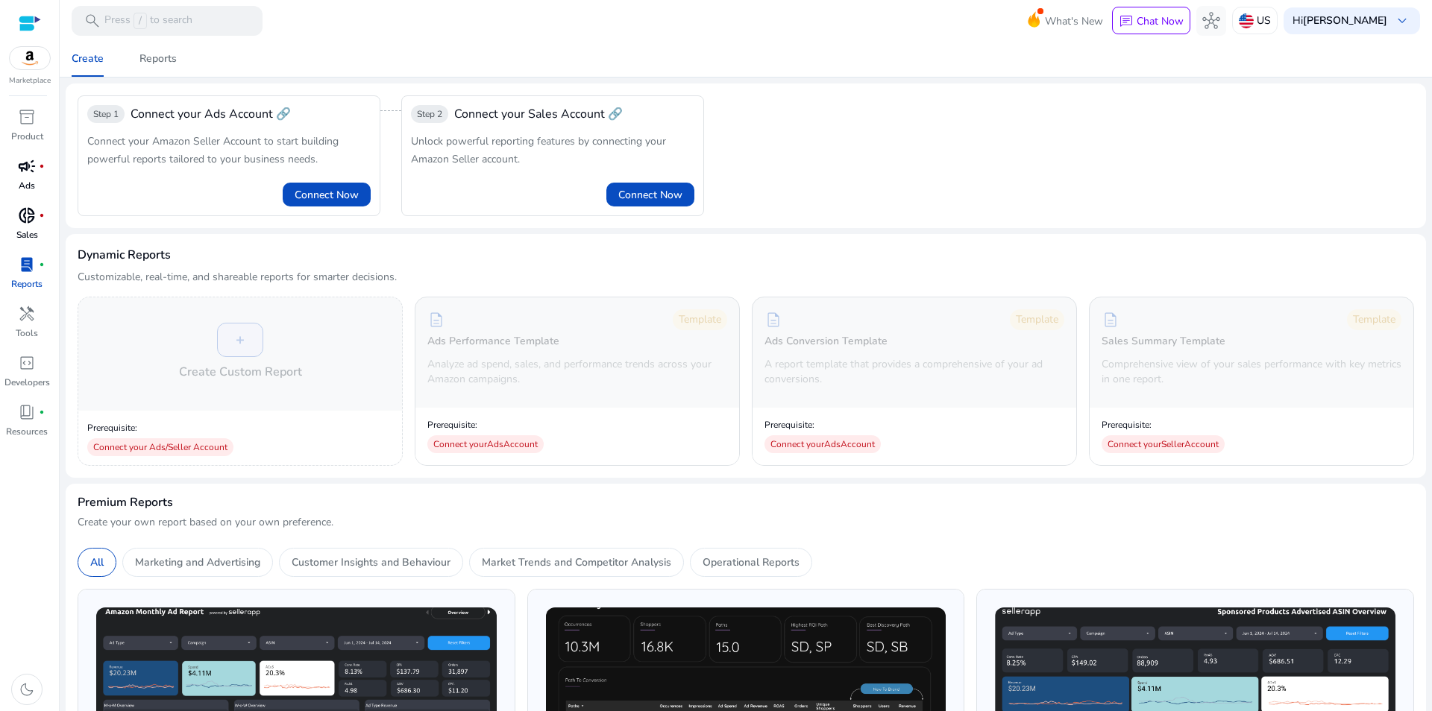
click at [27, 56] on img at bounding box center [30, 58] width 40 height 22
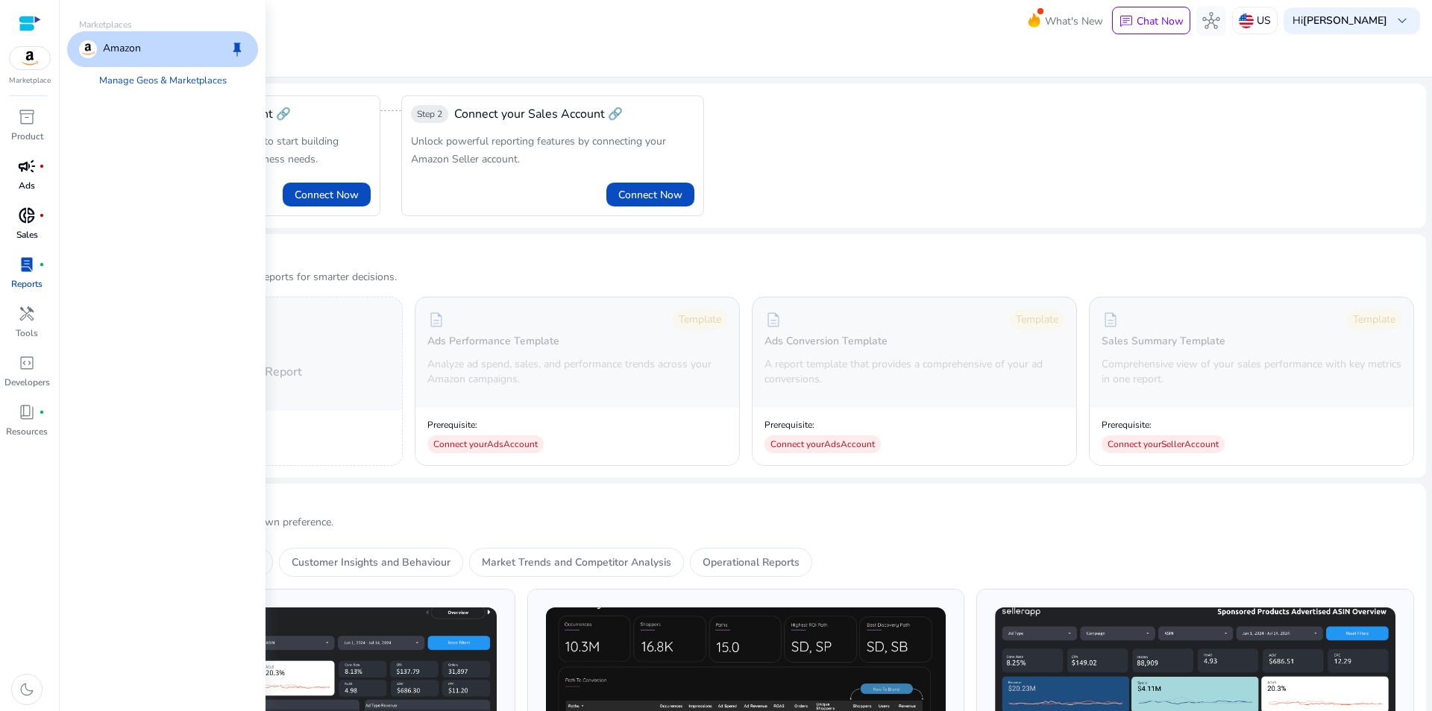
click at [136, 46] on p "Amazon" at bounding box center [122, 49] width 38 height 18
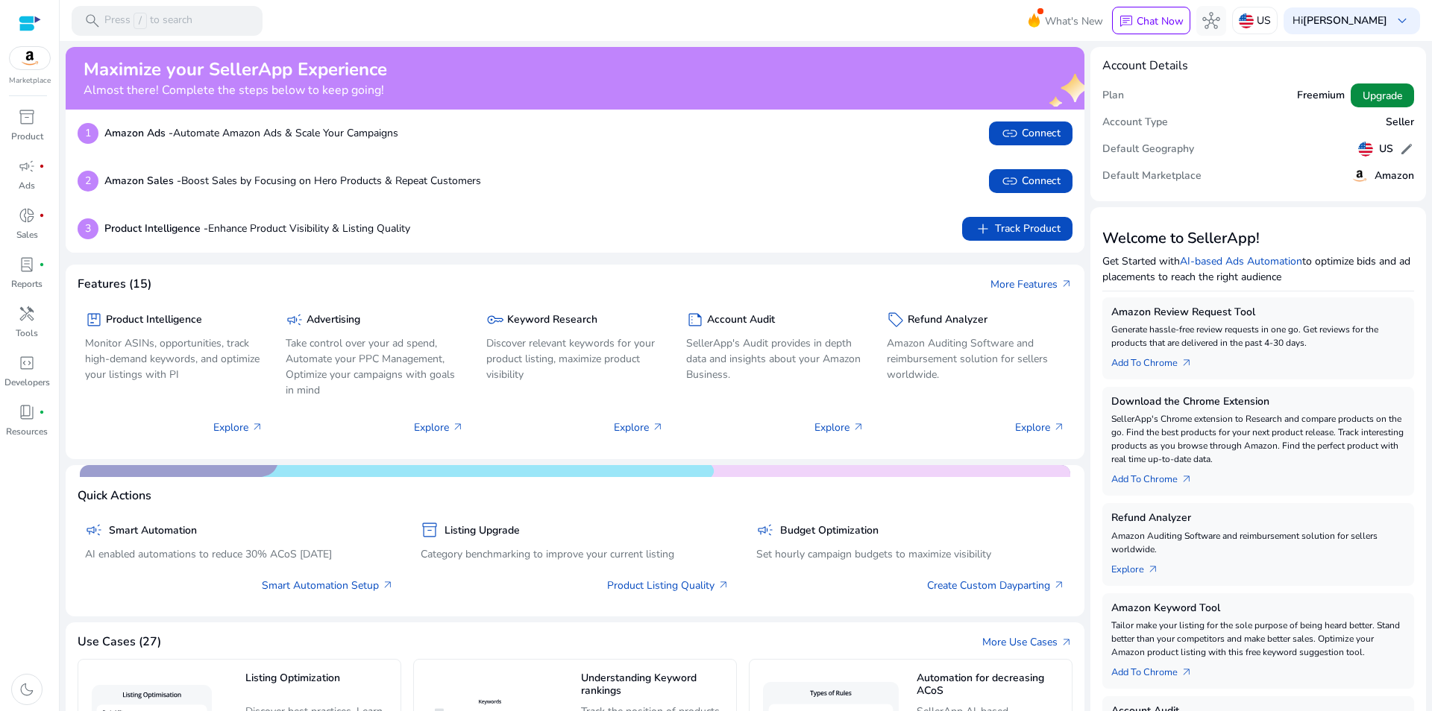
click at [1379, 93] on span "Upgrade" at bounding box center [1382, 96] width 40 height 16
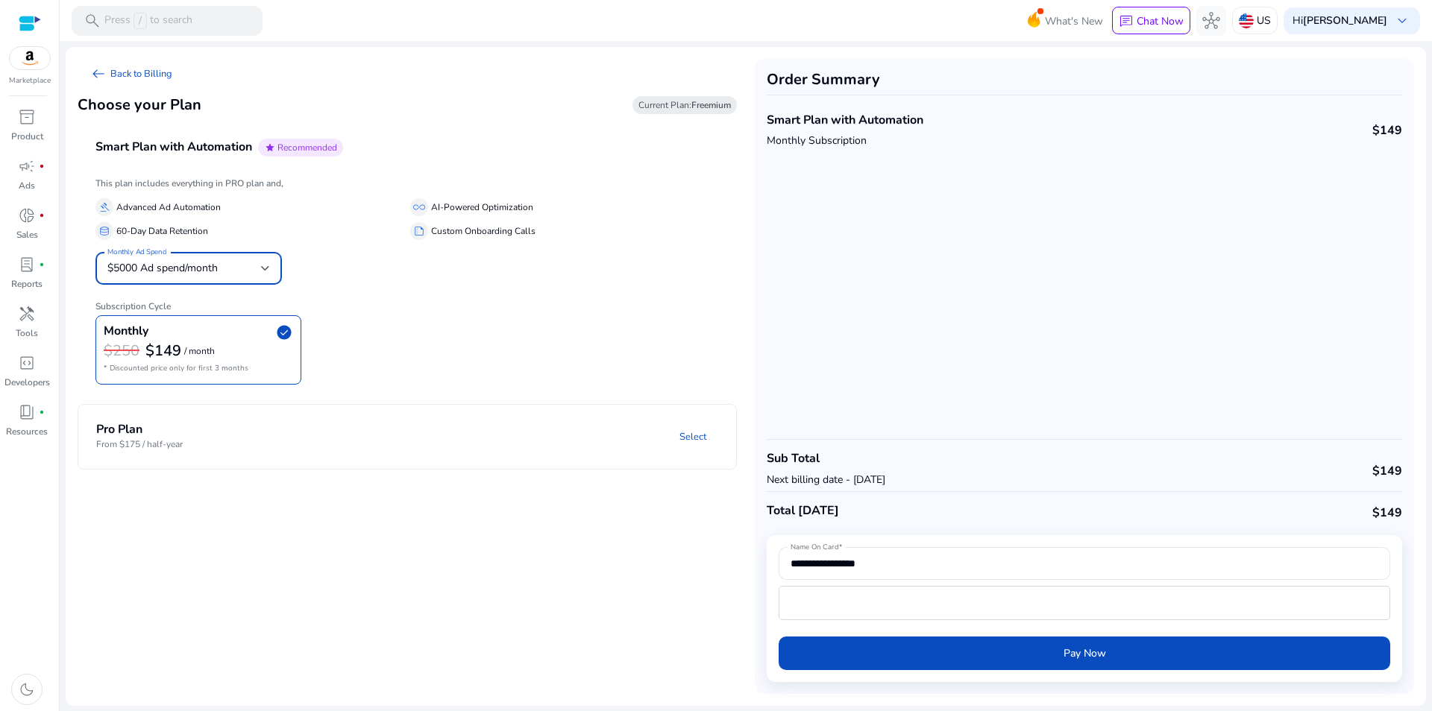
click at [265, 265] on div at bounding box center [265, 268] width 9 height 18
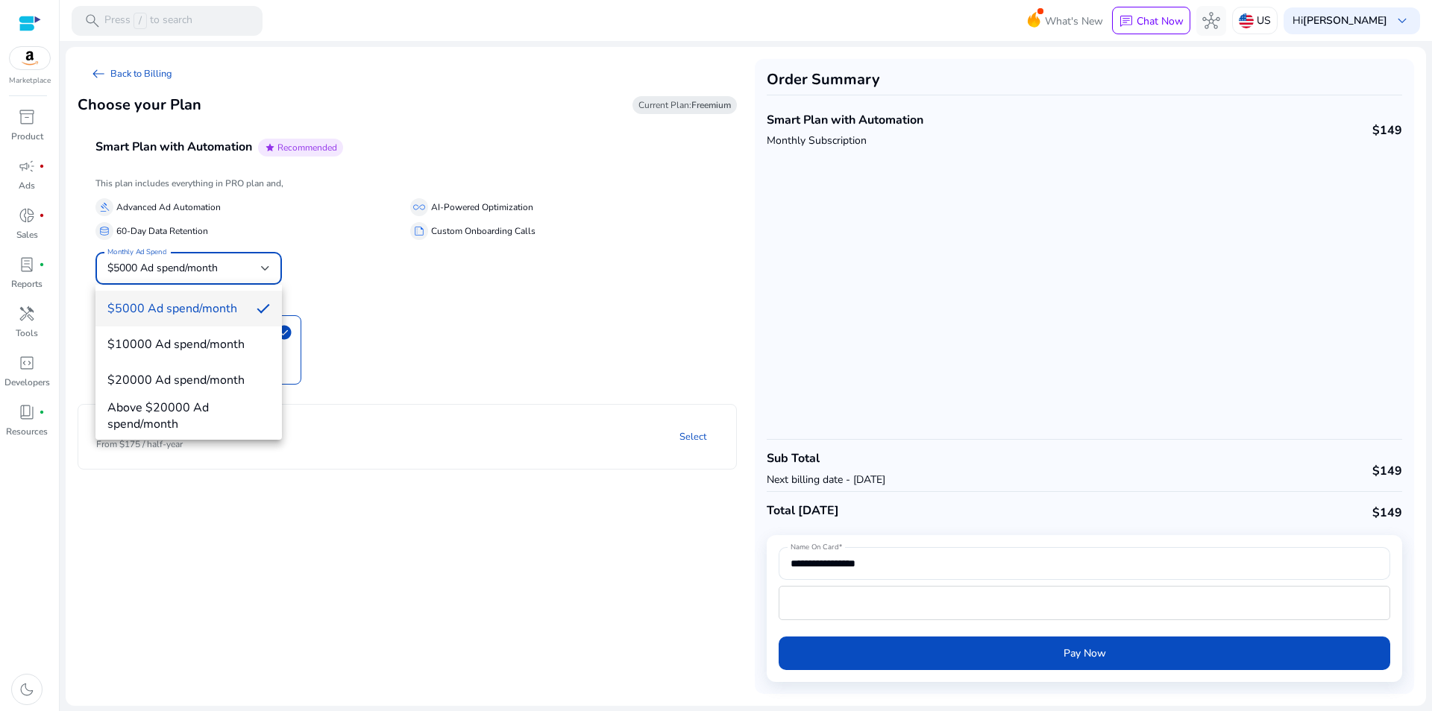
click at [265, 265] on div at bounding box center [716, 355] width 1432 height 711
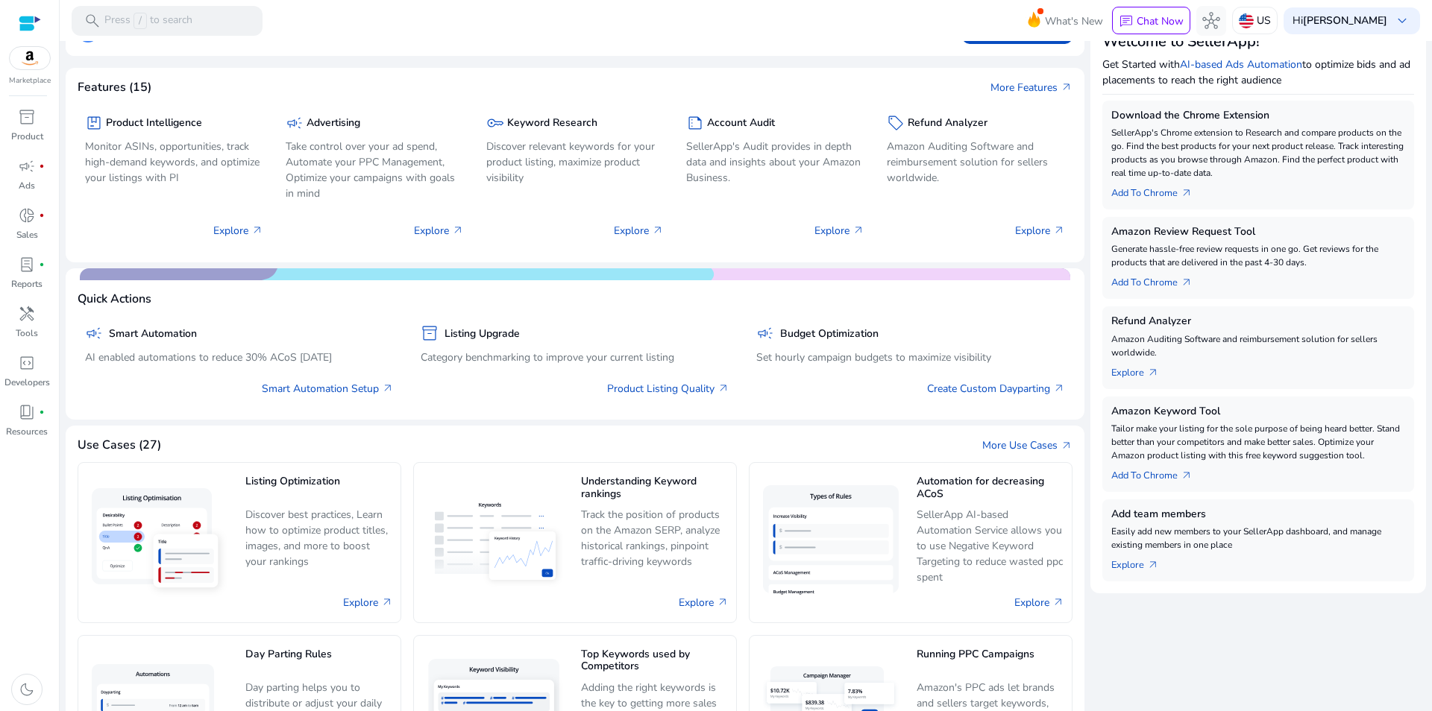
scroll to position [98, 0]
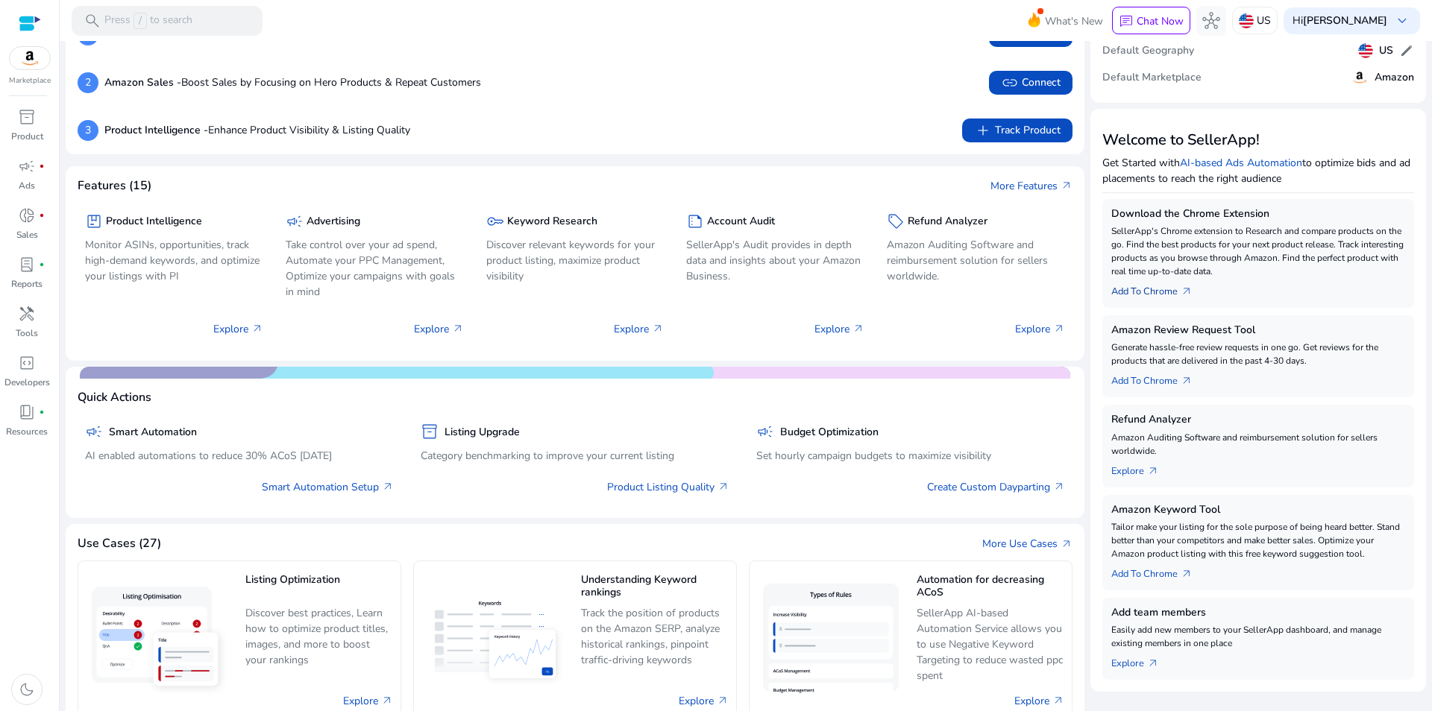
click at [1139, 292] on link "Add To Chrome arrow_outward" at bounding box center [1157, 288] width 93 height 21
click at [1162, 291] on link "Add To Chrome arrow_outward" at bounding box center [1157, 288] width 93 height 21
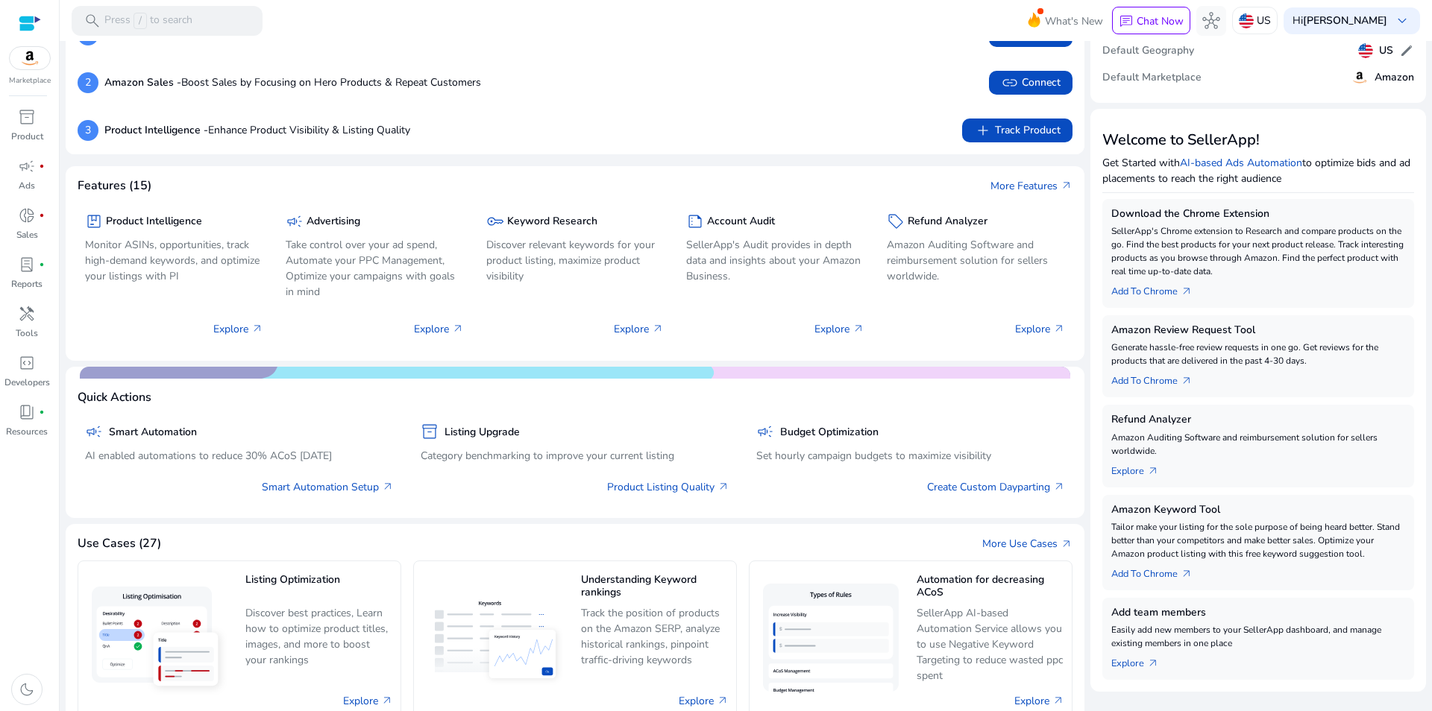
click at [1203, 288] on div "Add To Chrome arrow_outward" at bounding box center [1258, 288] width 294 height 21
click at [1160, 292] on link "Add To Chrome arrow_outward" at bounding box center [1157, 288] width 93 height 21
